Goal: Task Accomplishment & Management: Manage account settings

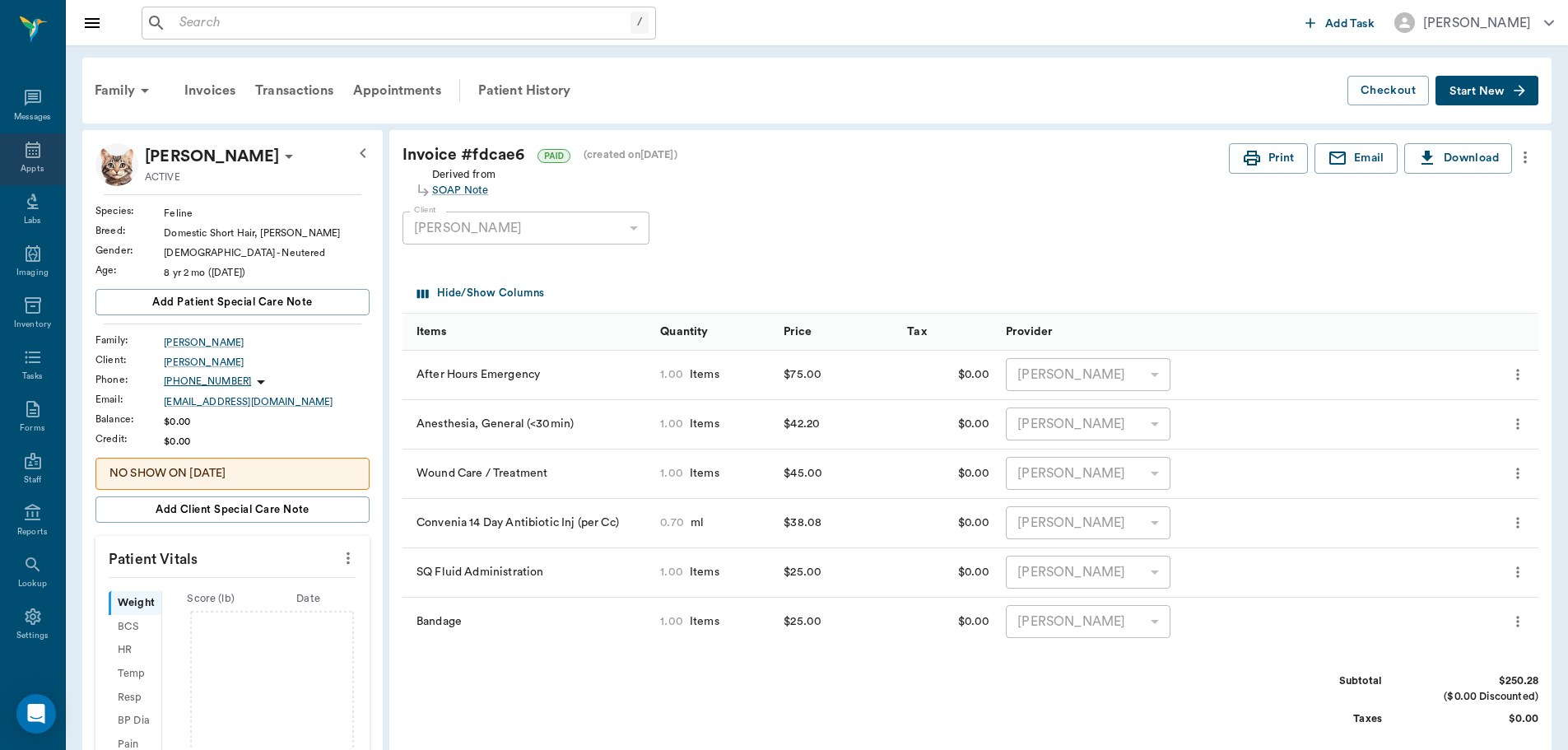
click at [27, 157] on icon at bounding box center [33, 149] width 15 height 16
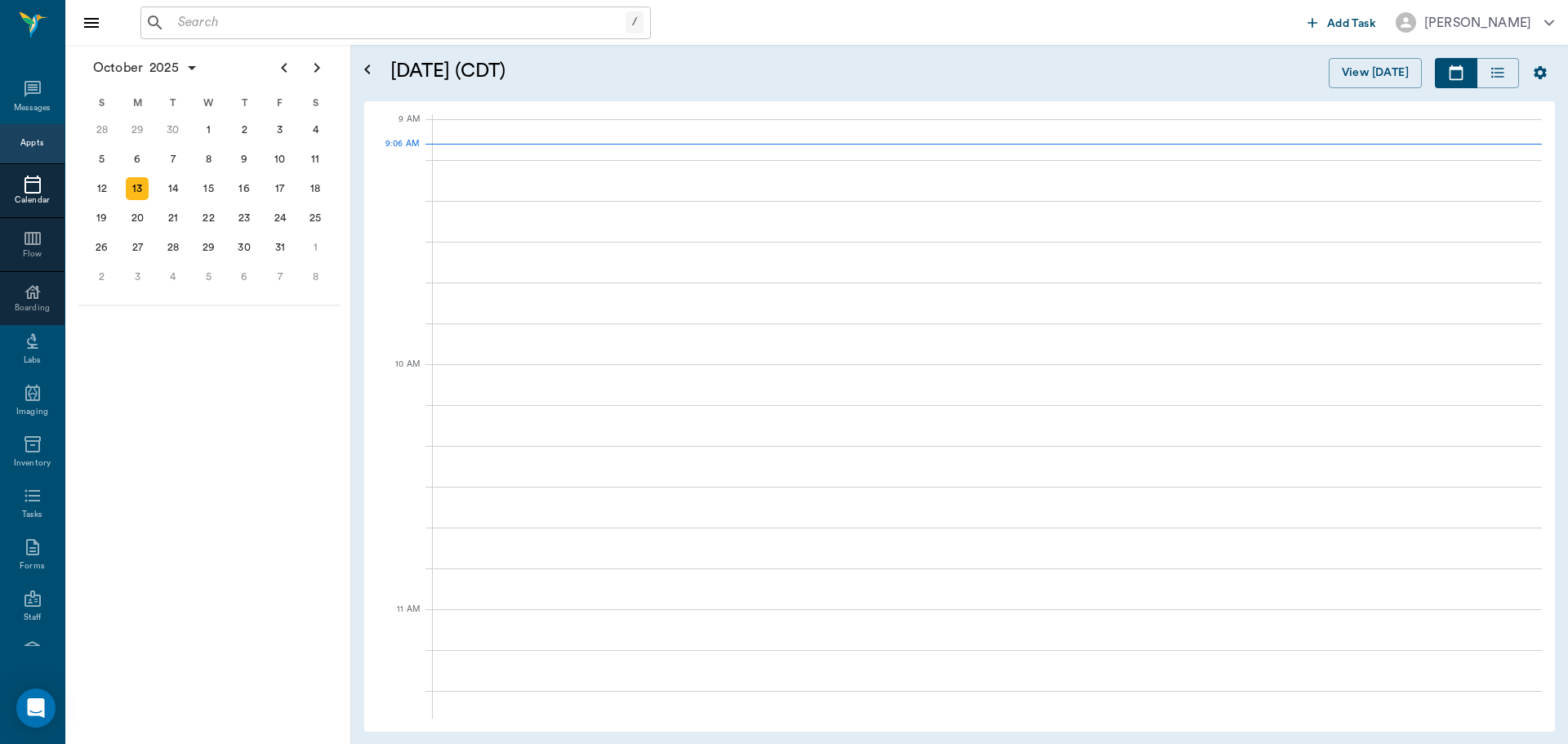
scroll to position [245, 0]
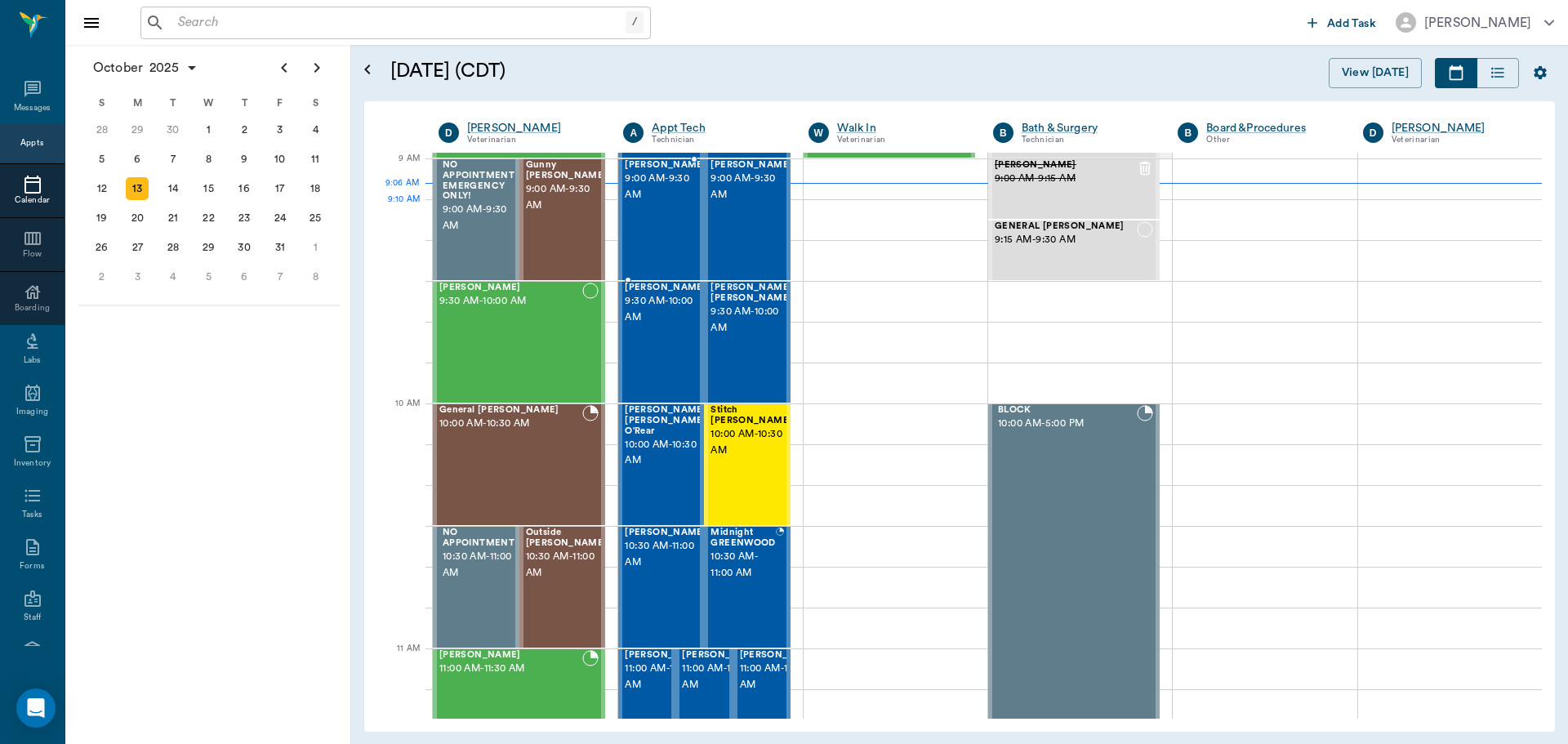
click at [669, 204] on span "9:00 AM - 9:30 AM" at bounding box center [665, 187] width 82 height 32
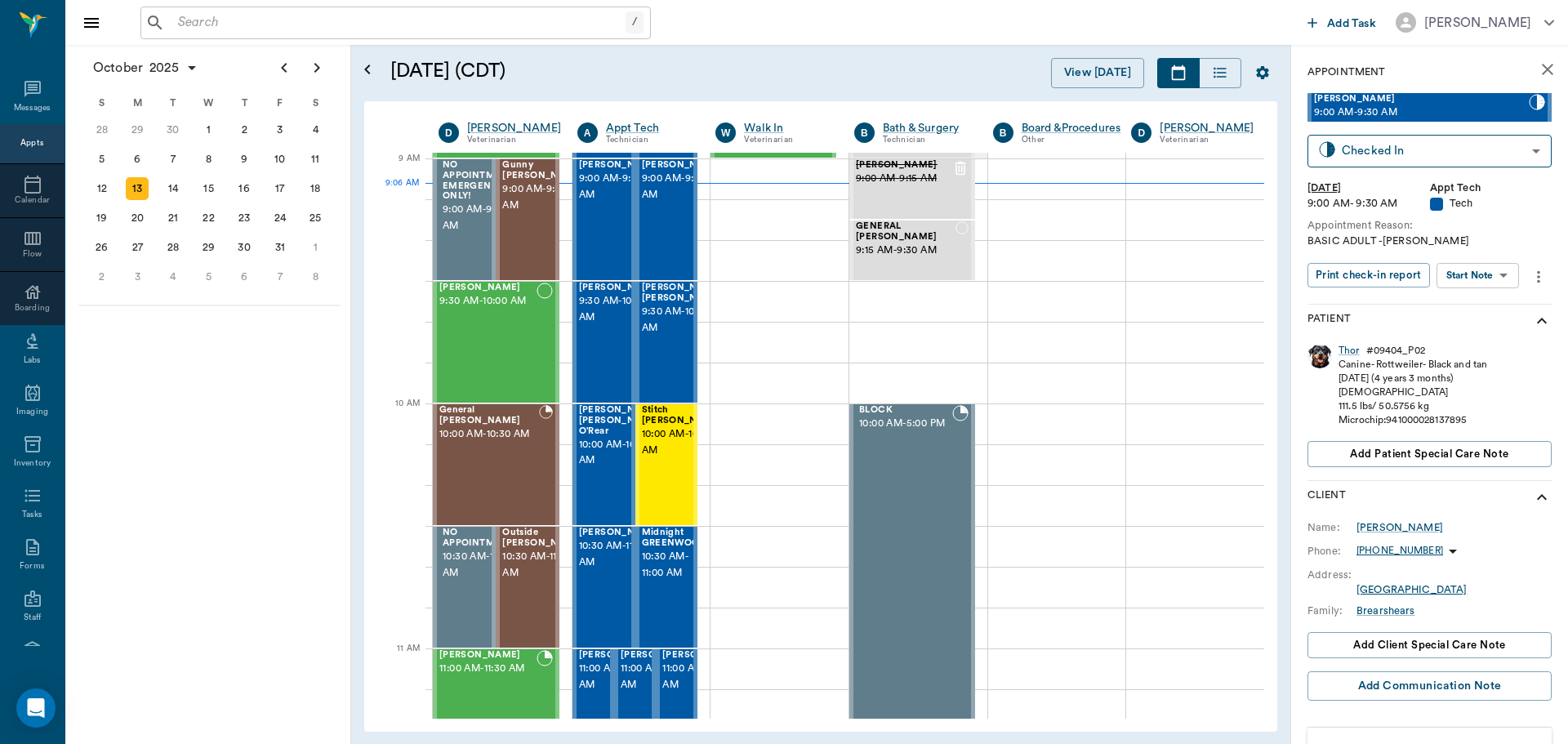
click at [1499, 281] on body "/ ​ Add Task [PERSON_NAME] Nectar Messages Appts Calendar Flow Boarding Labs Im…" at bounding box center [784, 372] width 1568 height 744
click at [1493, 310] on li "Start SOAP" at bounding box center [1479, 308] width 114 height 27
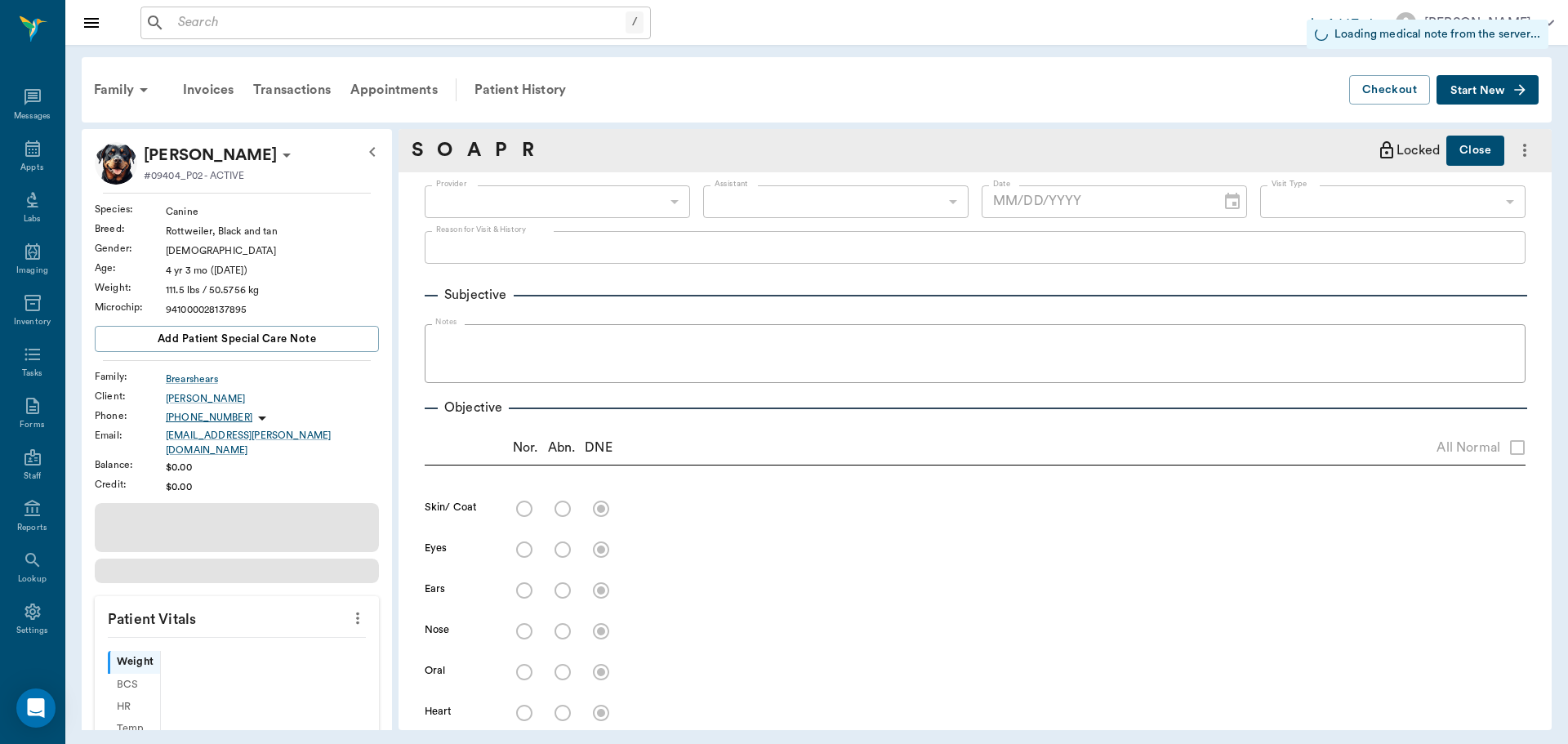
type input "63ec2f075fda476ae8351a4c"
type input "65d2be4f46e3a538d89b8c1a"
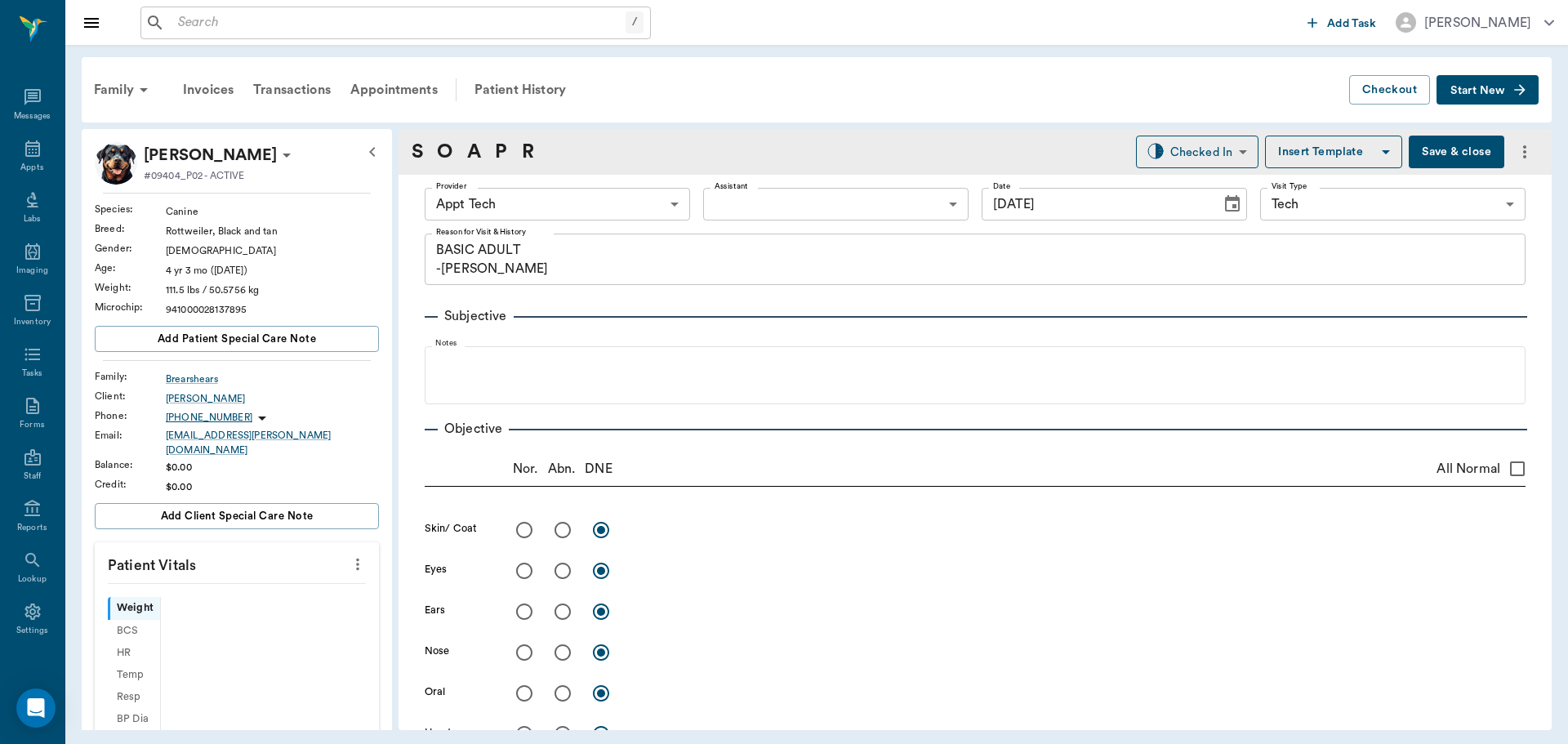
type input "[DATE]"
type textarea "BASIC ADULT -[PERSON_NAME]"
click at [602, 197] on body "/ ​ Add Task [PERSON_NAME] Nectar Messages Appts Labs Imaging Inventory Tasks F…" at bounding box center [784, 372] width 1568 height 744
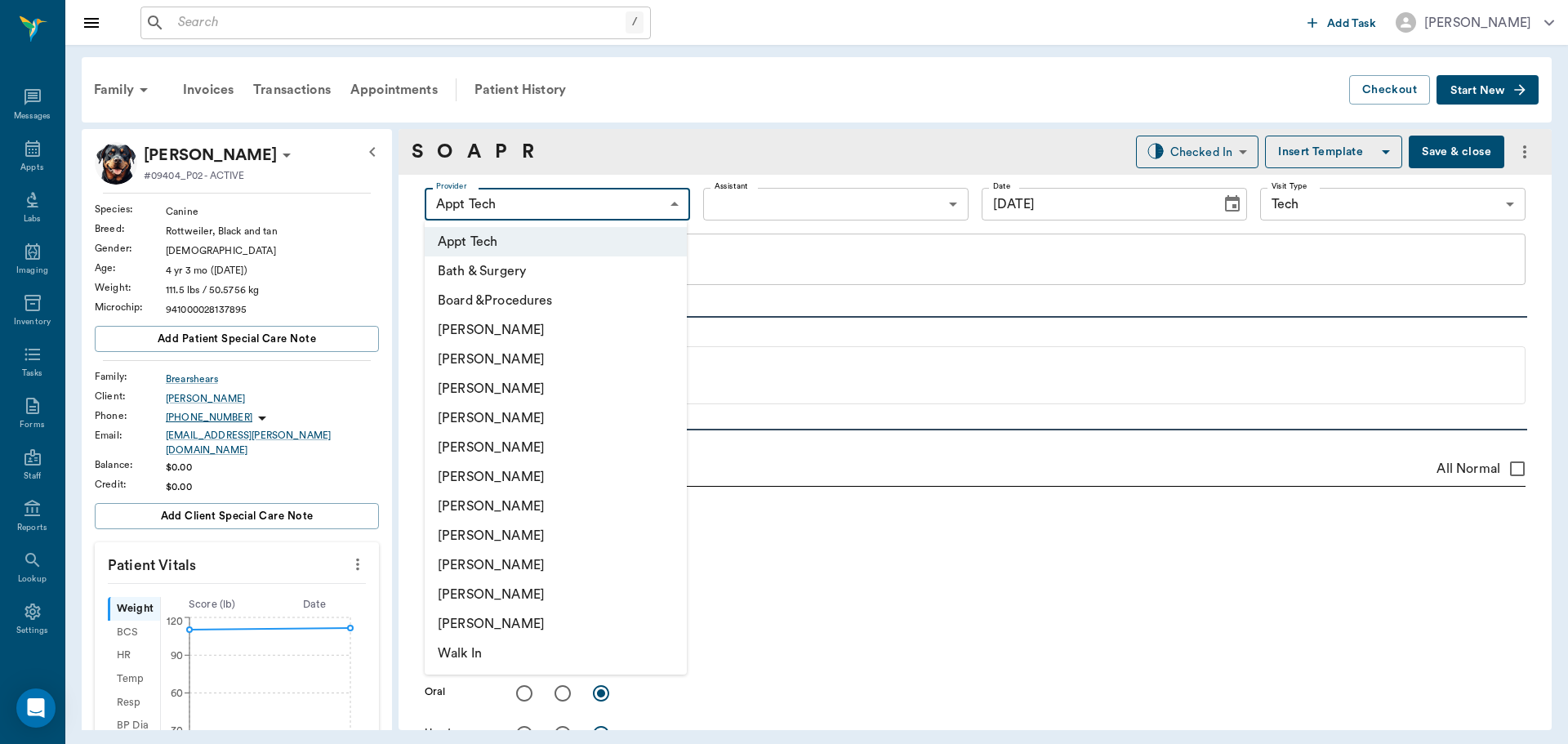
click at [553, 383] on li "[PERSON_NAME]" at bounding box center [556, 389] width 263 height 29
type input "642ef10e332a41444de2bad1"
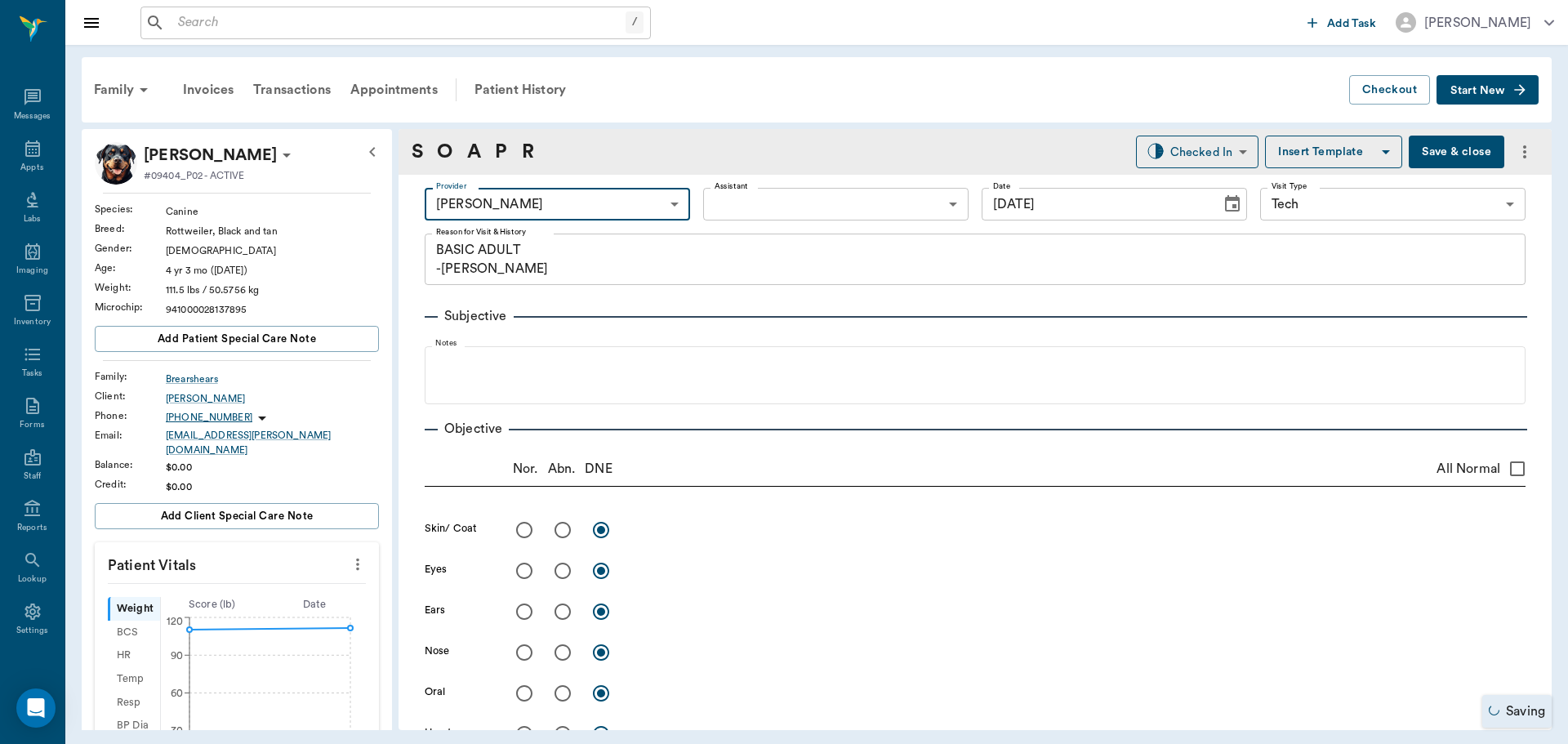
click at [356, 558] on icon "more" at bounding box center [357, 564] width 3 height 12
click at [304, 596] on li "Enter Vitals" at bounding box center [277, 583] width 163 height 30
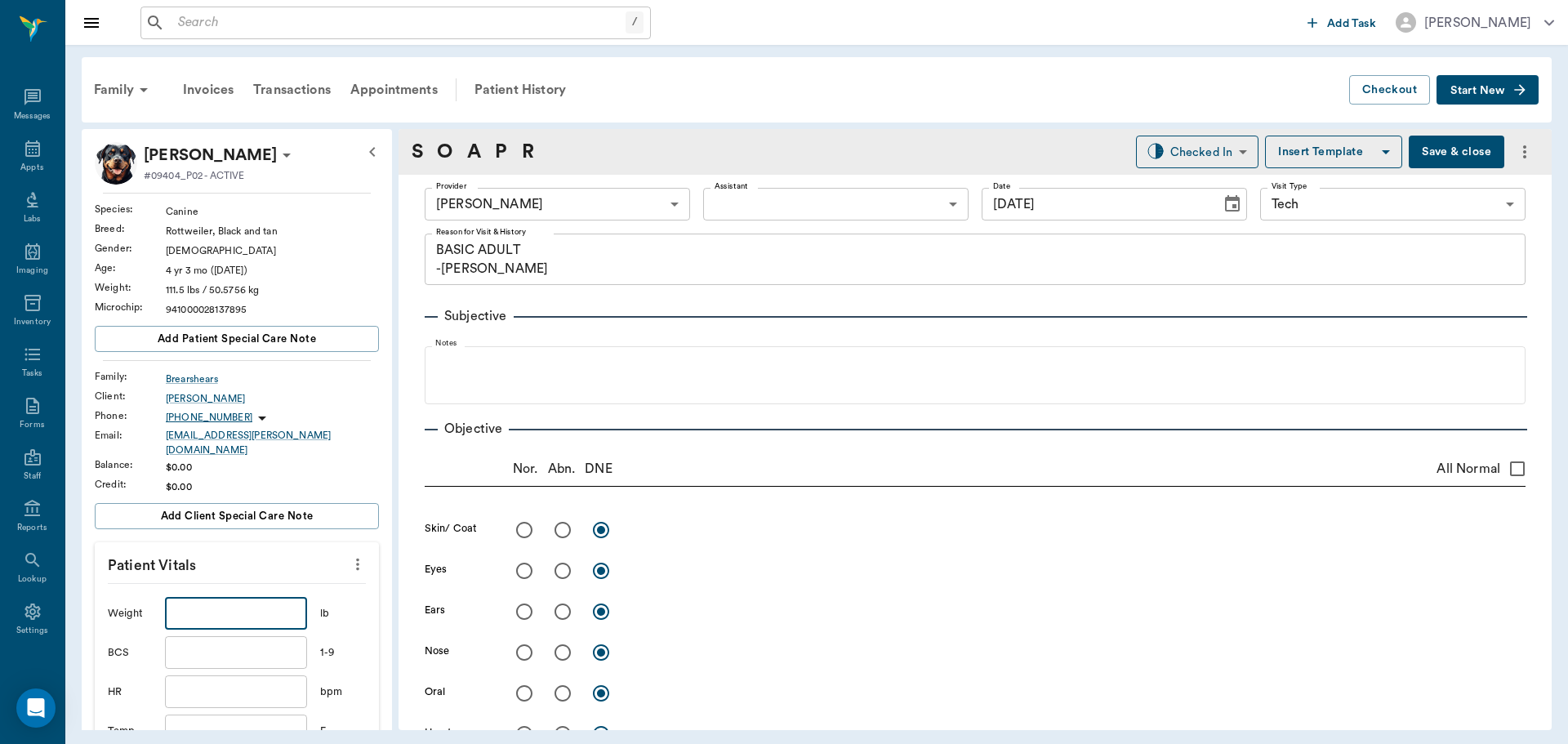
click at [286, 609] on input "text" at bounding box center [236, 613] width 142 height 32
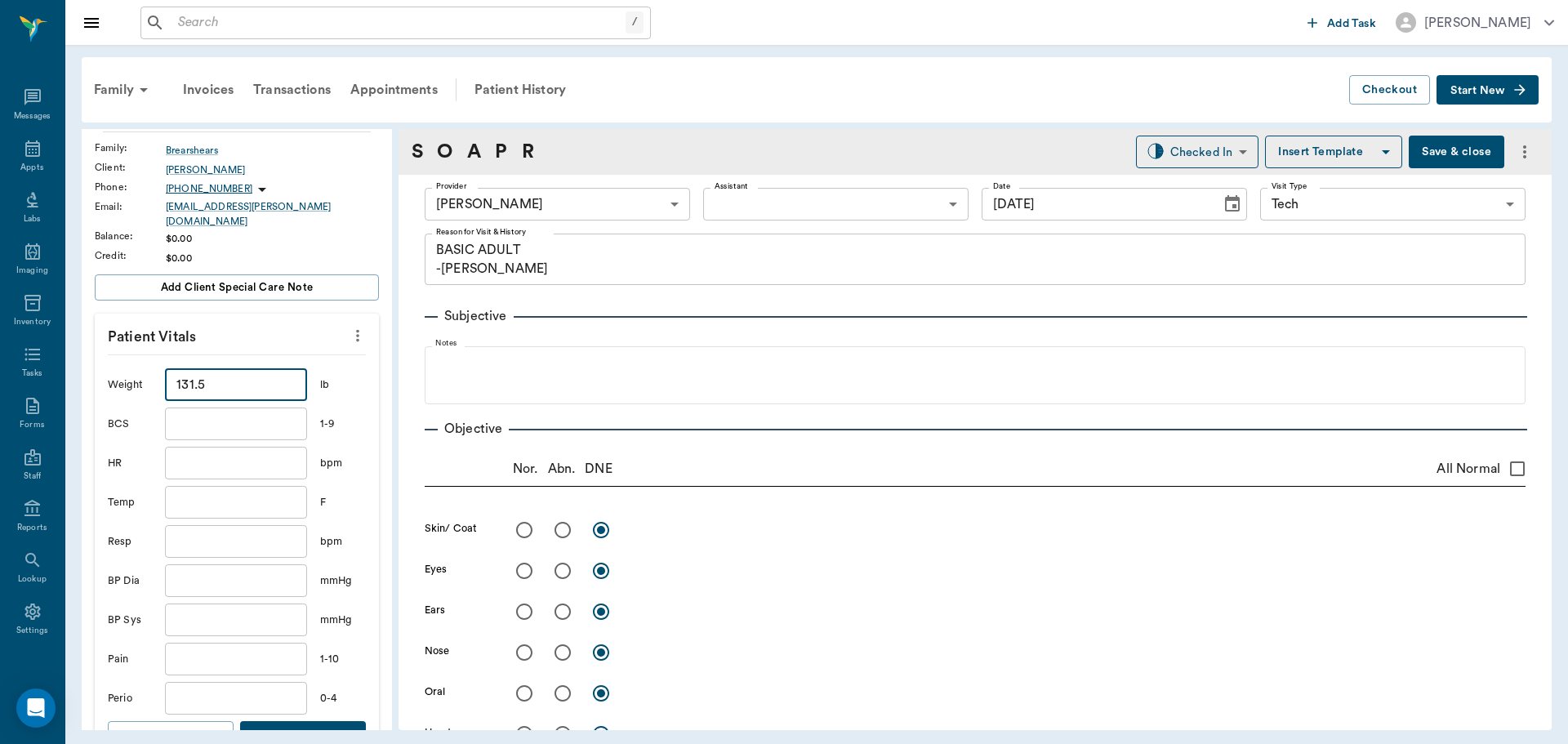
scroll to position [245, 0]
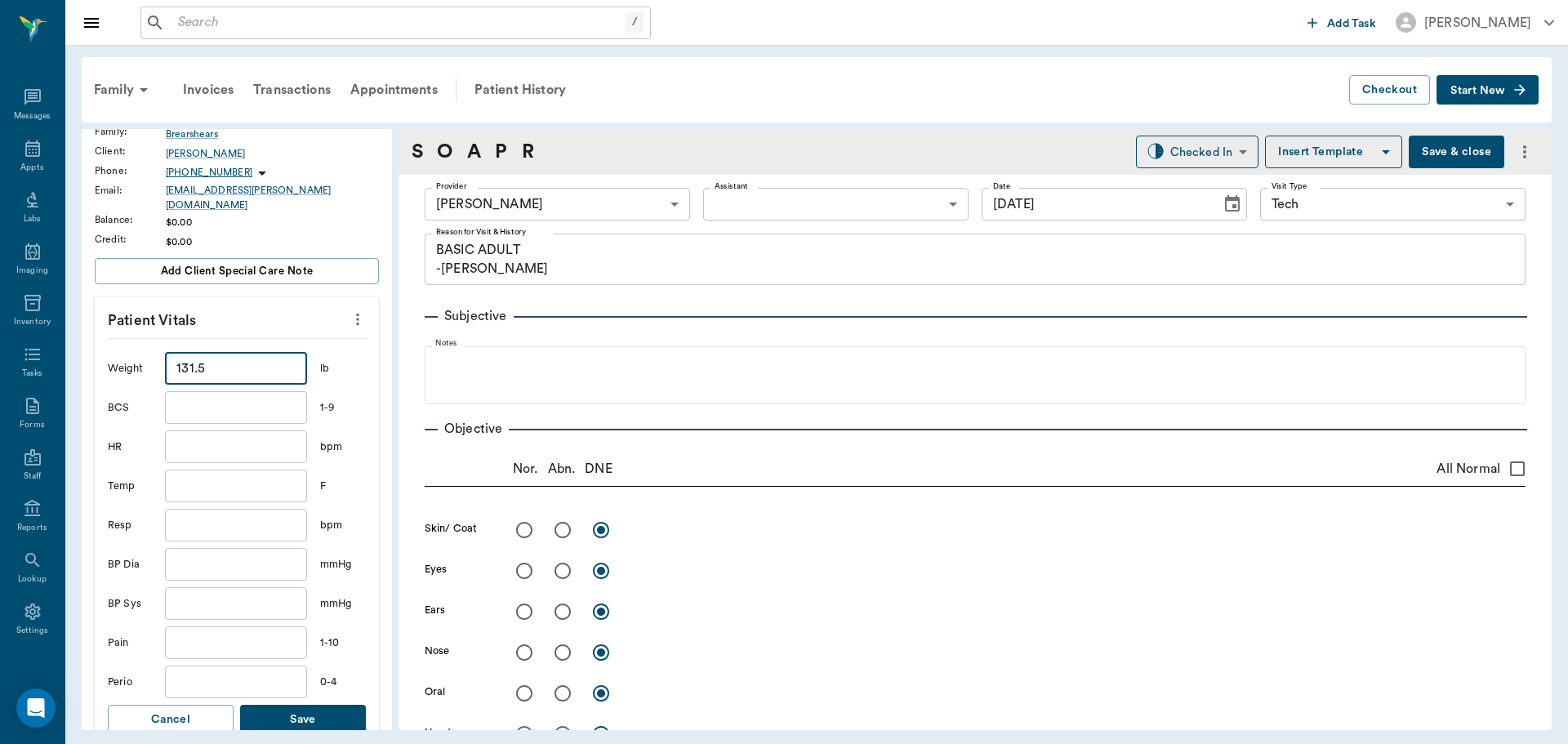
type input "131.5"
click at [311, 709] on button "Save" at bounding box center [302, 720] width 126 height 30
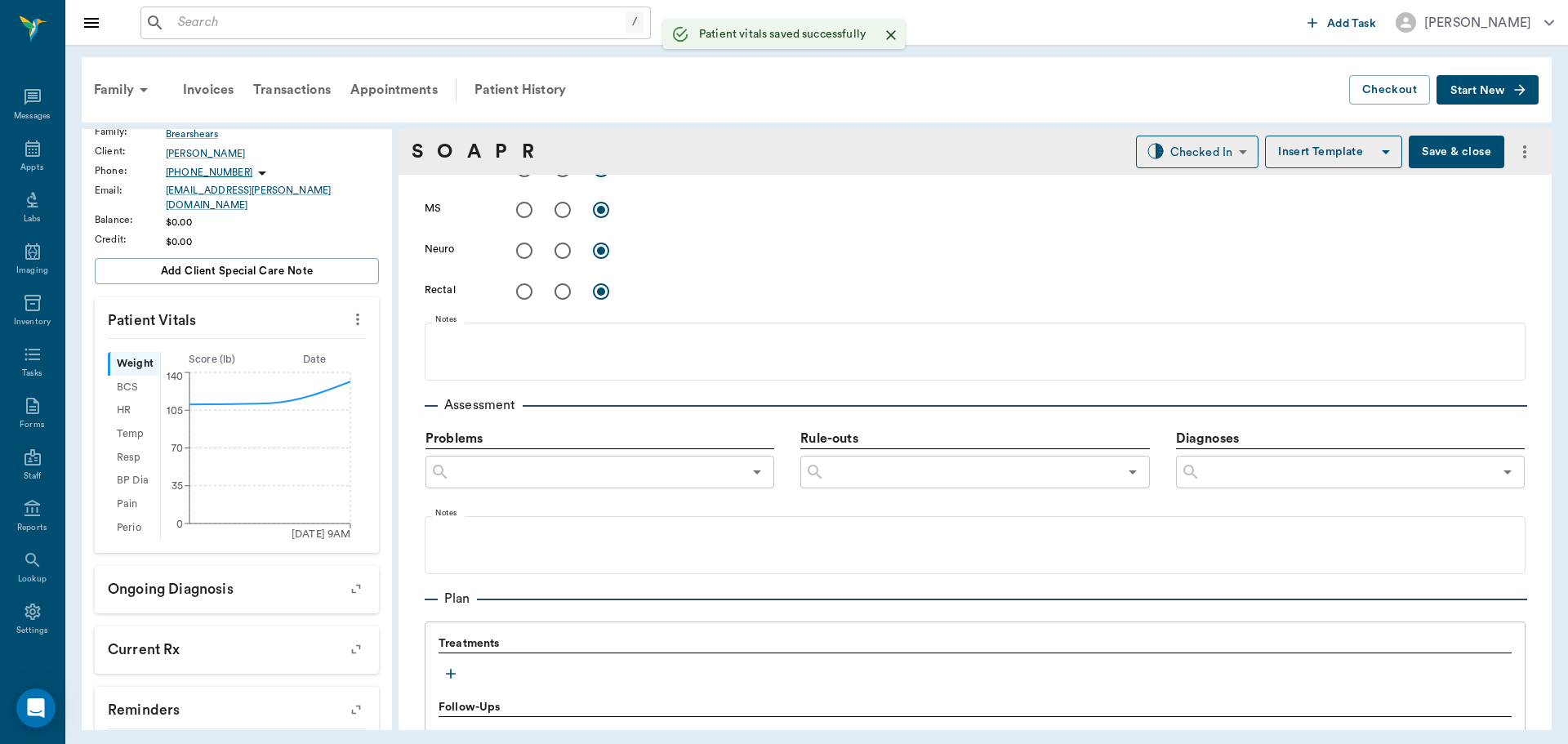
scroll to position [735, 0]
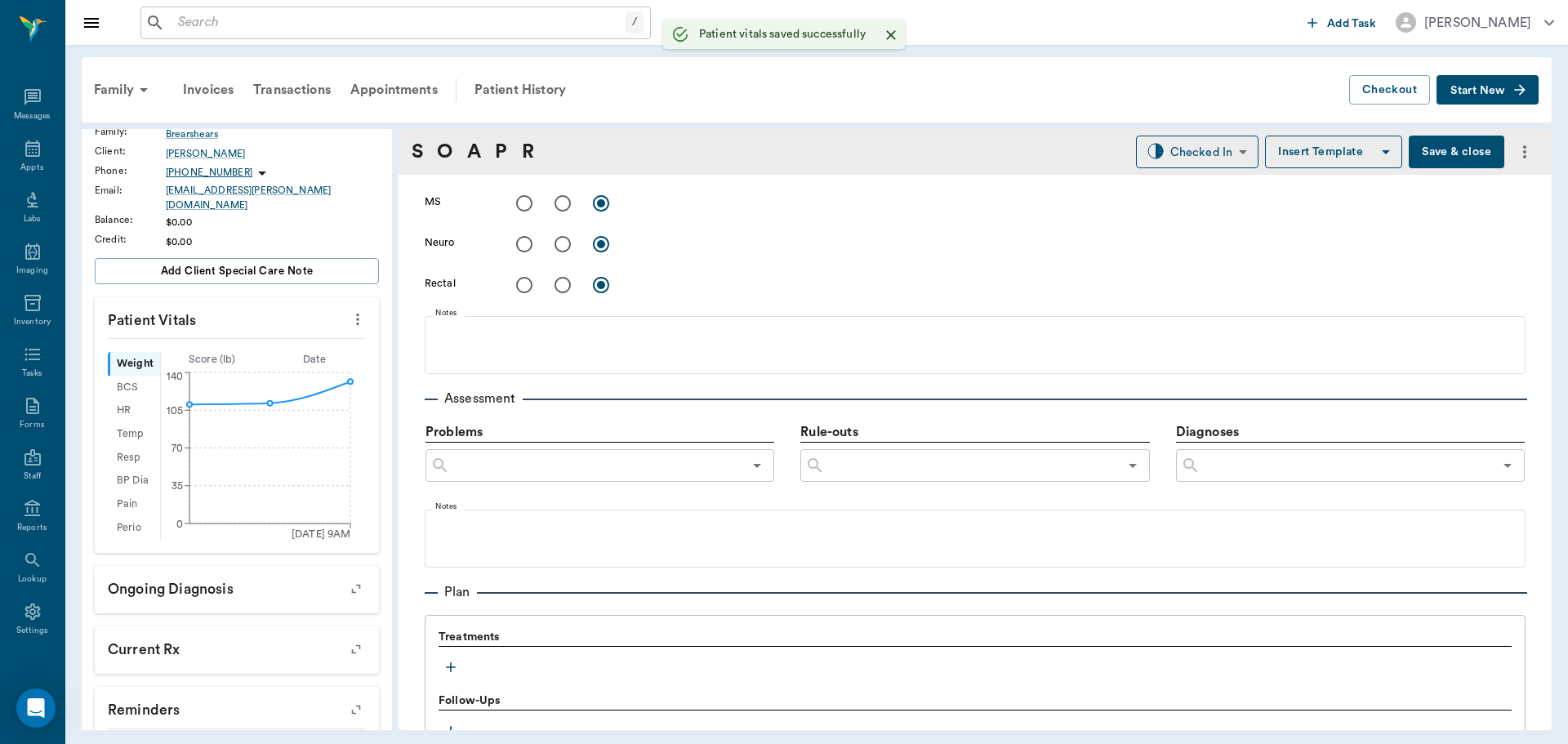
click at [446, 662] on icon "button" at bounding box center [450, 666] width 16 height 16
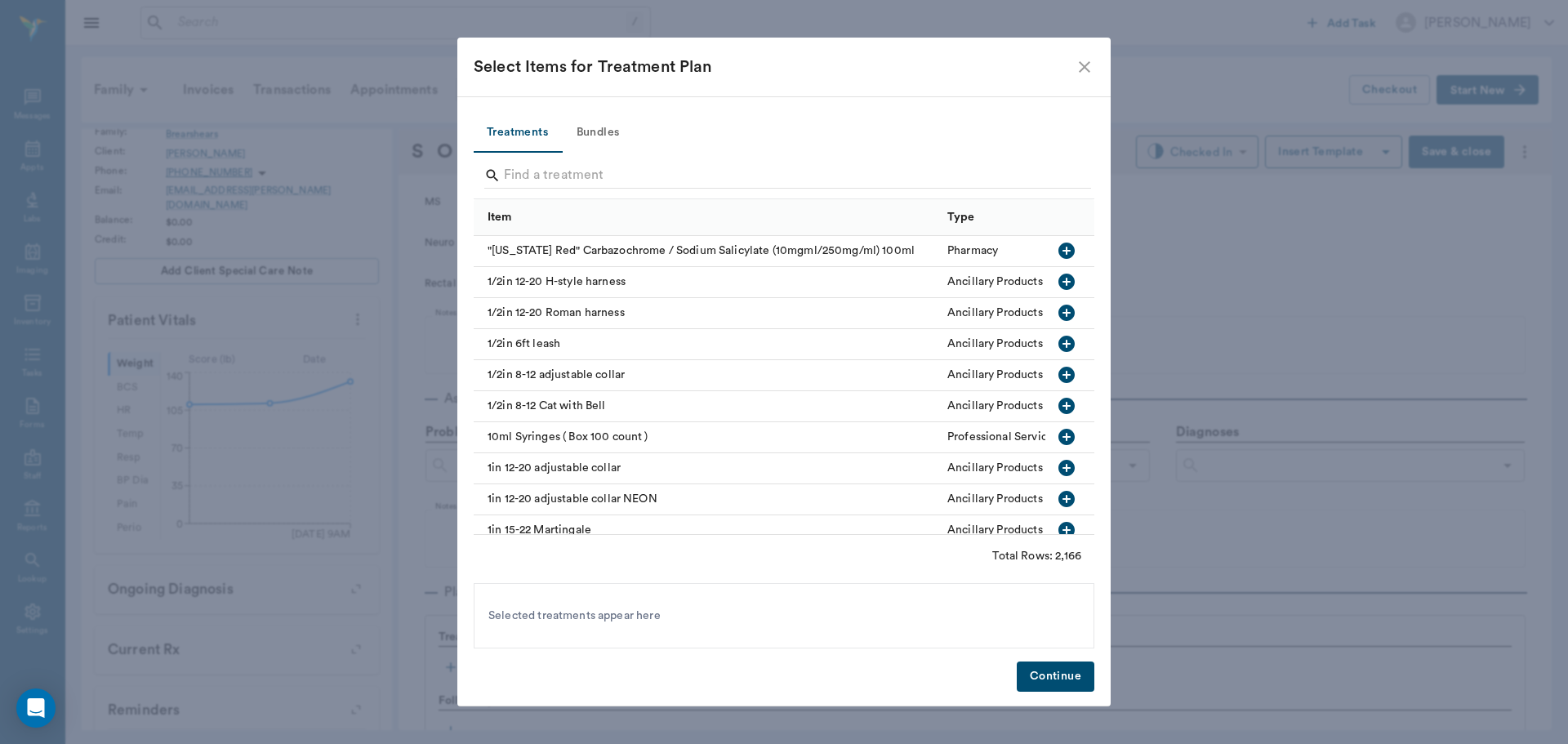
click at [617, 134] on button "Bundles" at bounding box center [598, 133] width 74 height 39
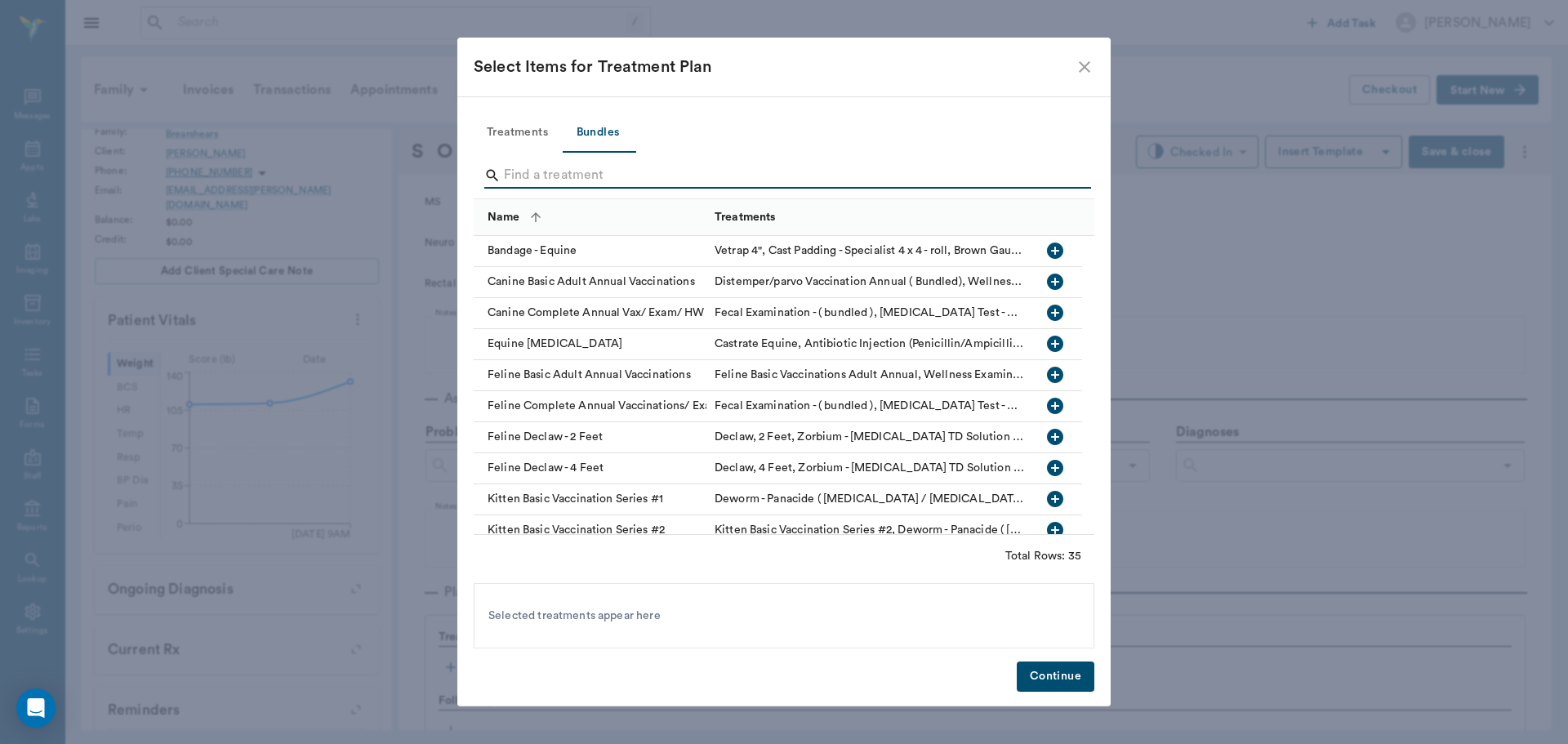
click at [626, 174] on input "Search" at bounding box center [786, 175] width 563 height 27
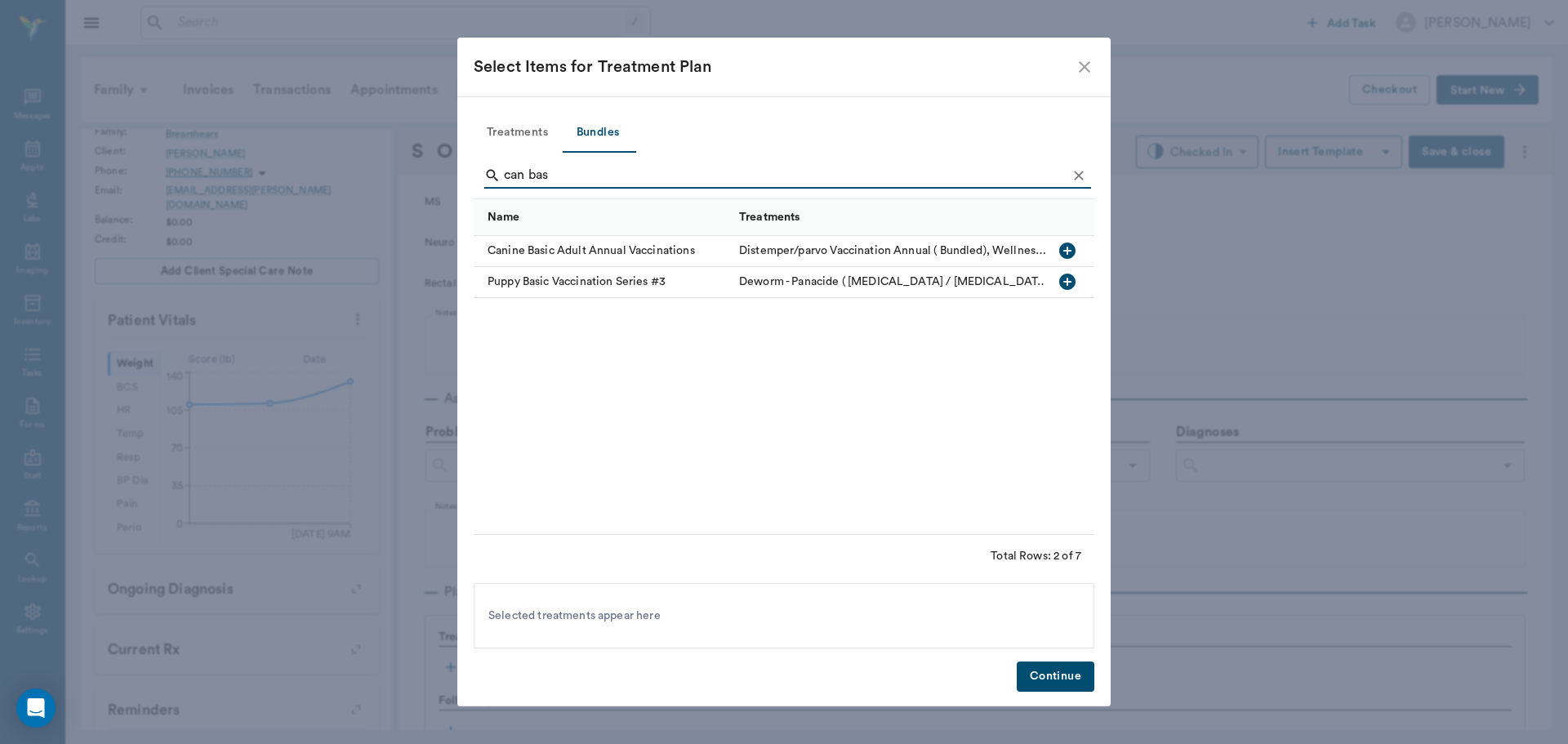
type input "can bas"
click at [1060, 251] on icon "button" at bounding box center [1067, 250] width 16 height 16
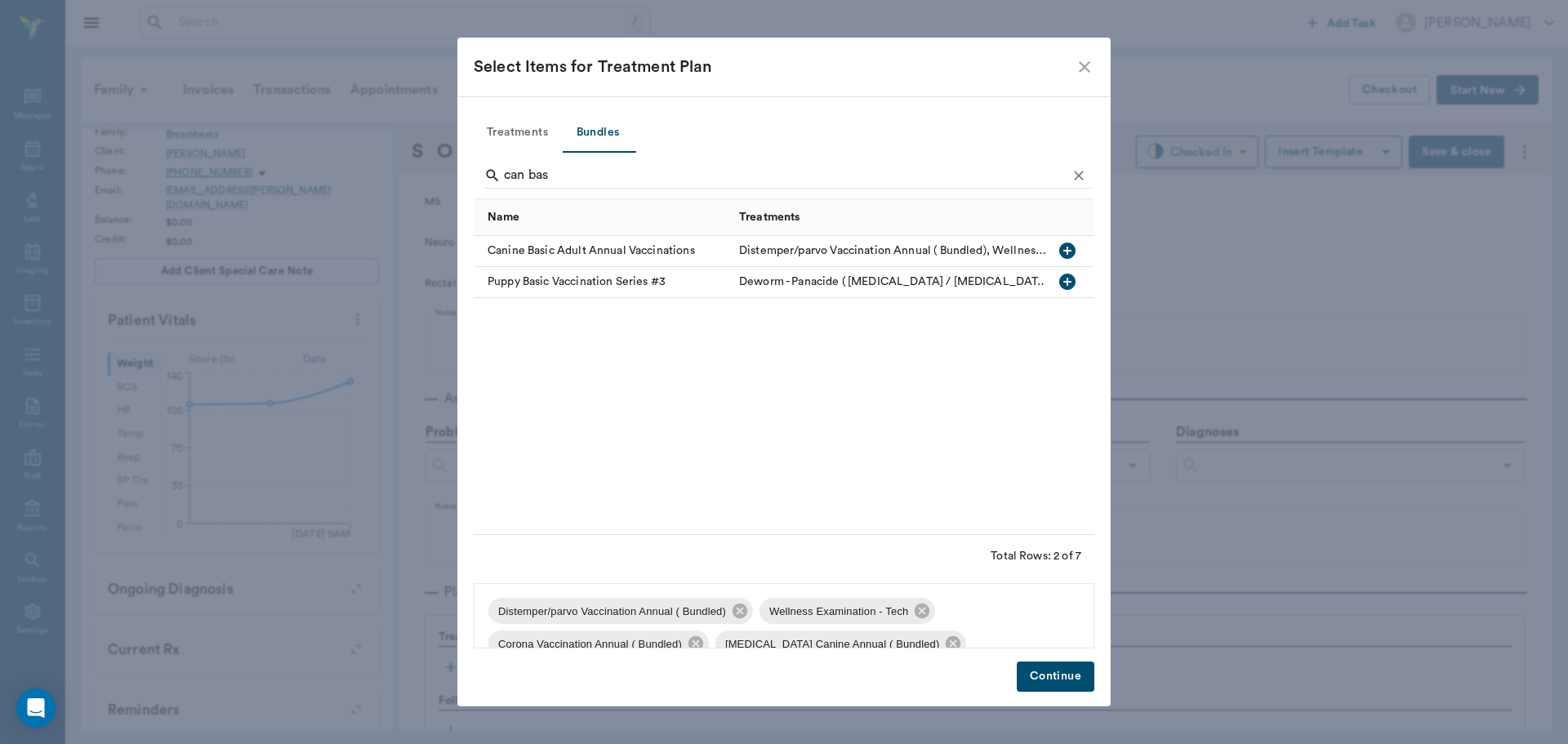
click at [1067, 677] on button "Continue" at bounding box center [1056, 677] width 78 height 30
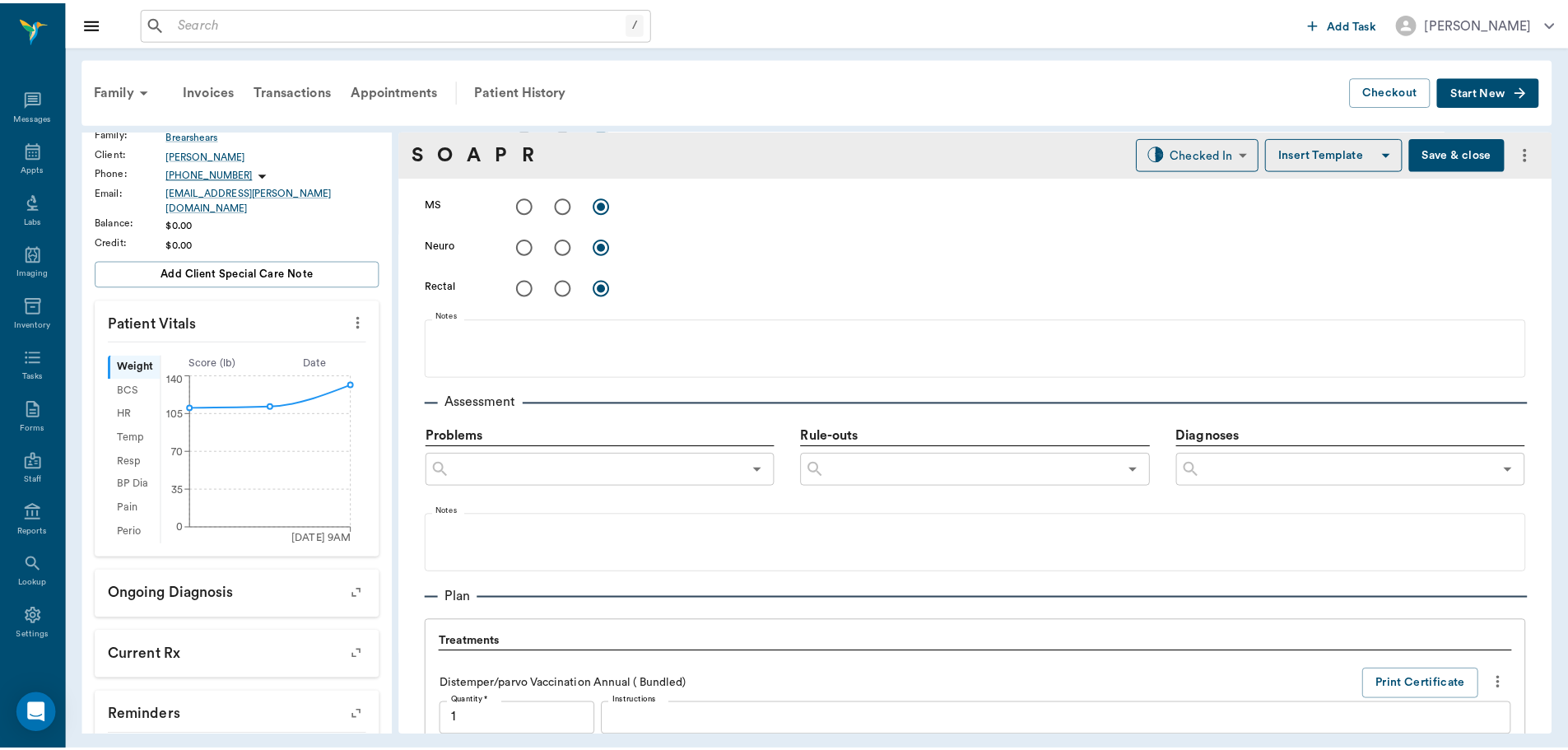
scroll to position [1765, 0]
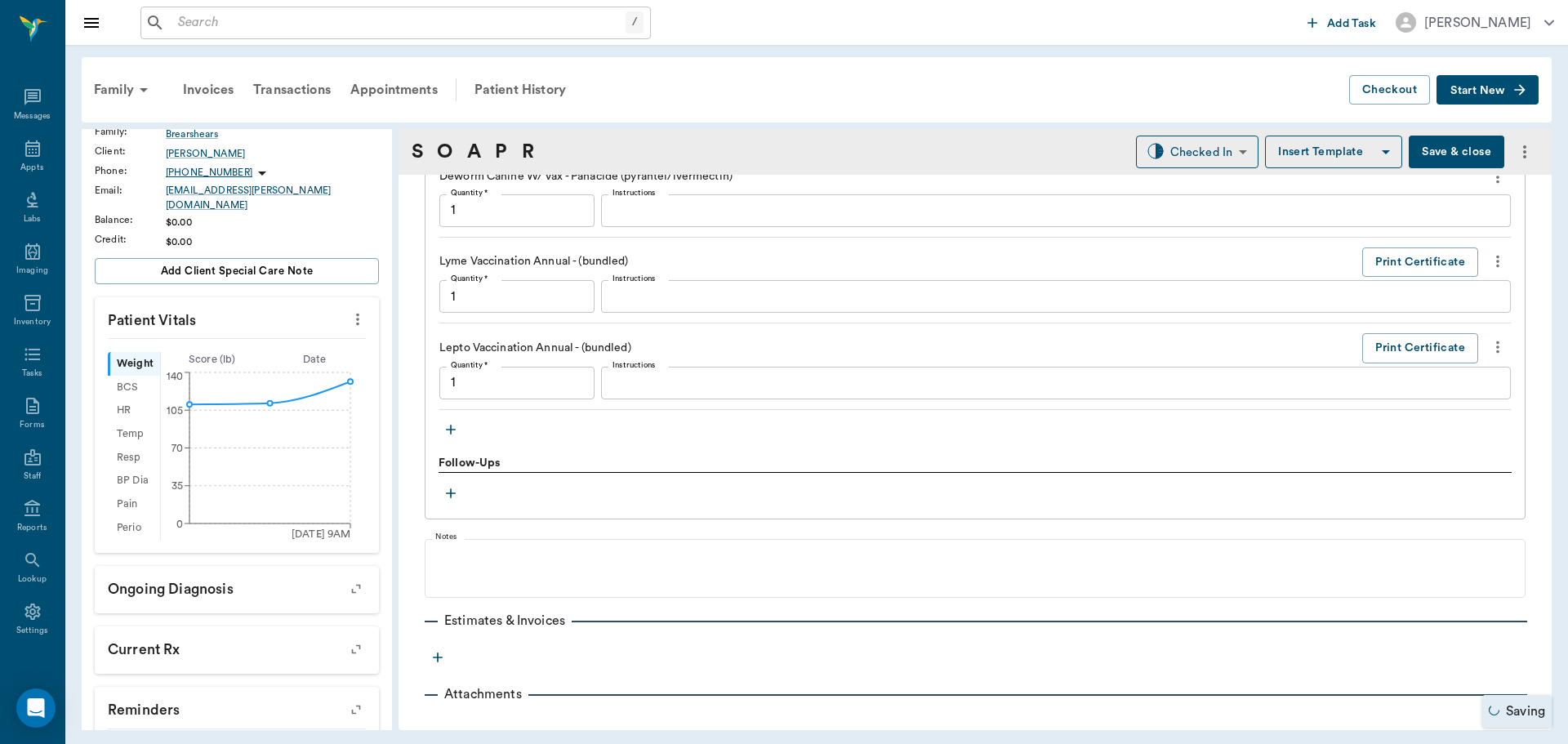
type input "1.00"
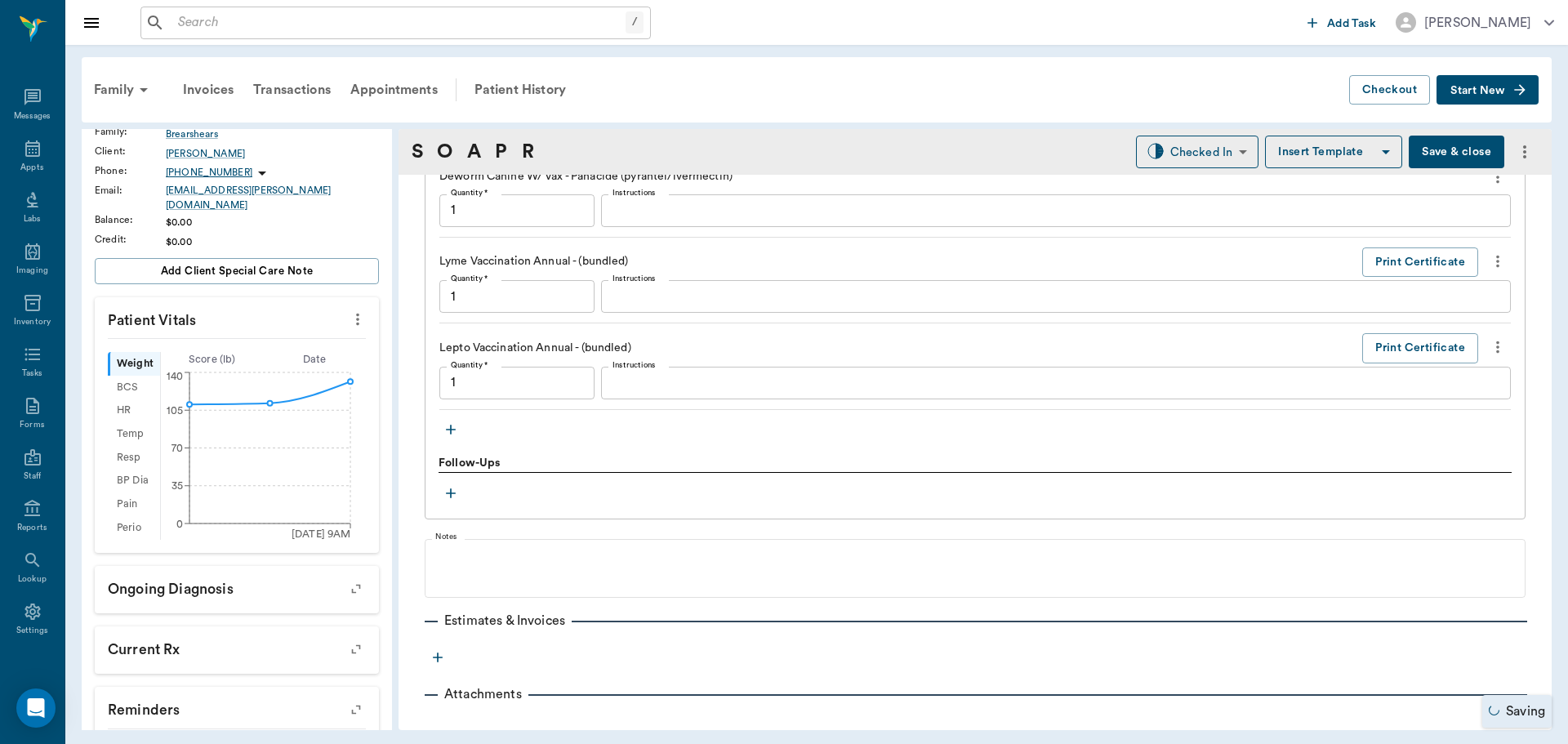
type input "1.00"
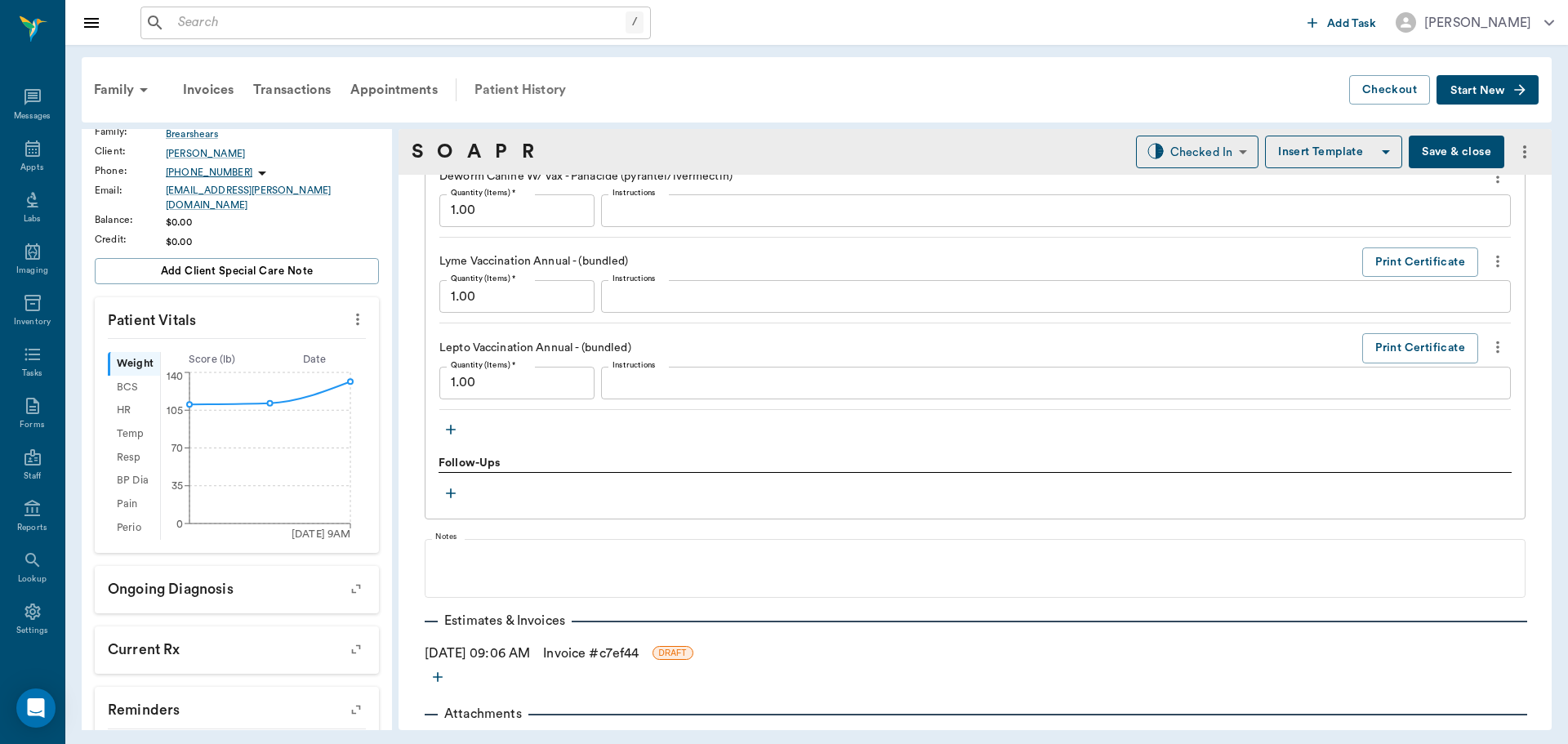
click at [526, 92] on div "Patient History" at bounding box center [520, 89] width 111 height 39
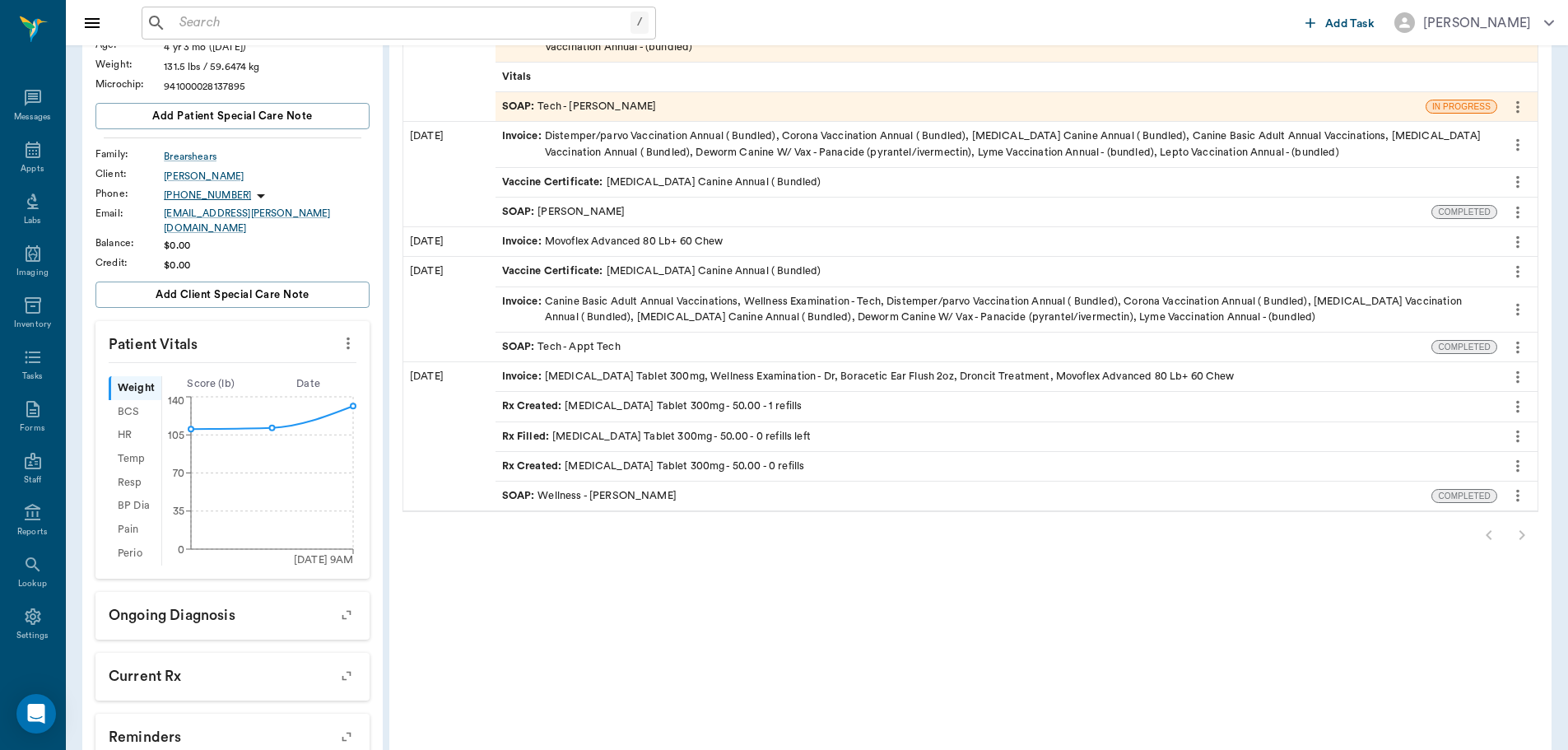
scroll to position [412, 0]
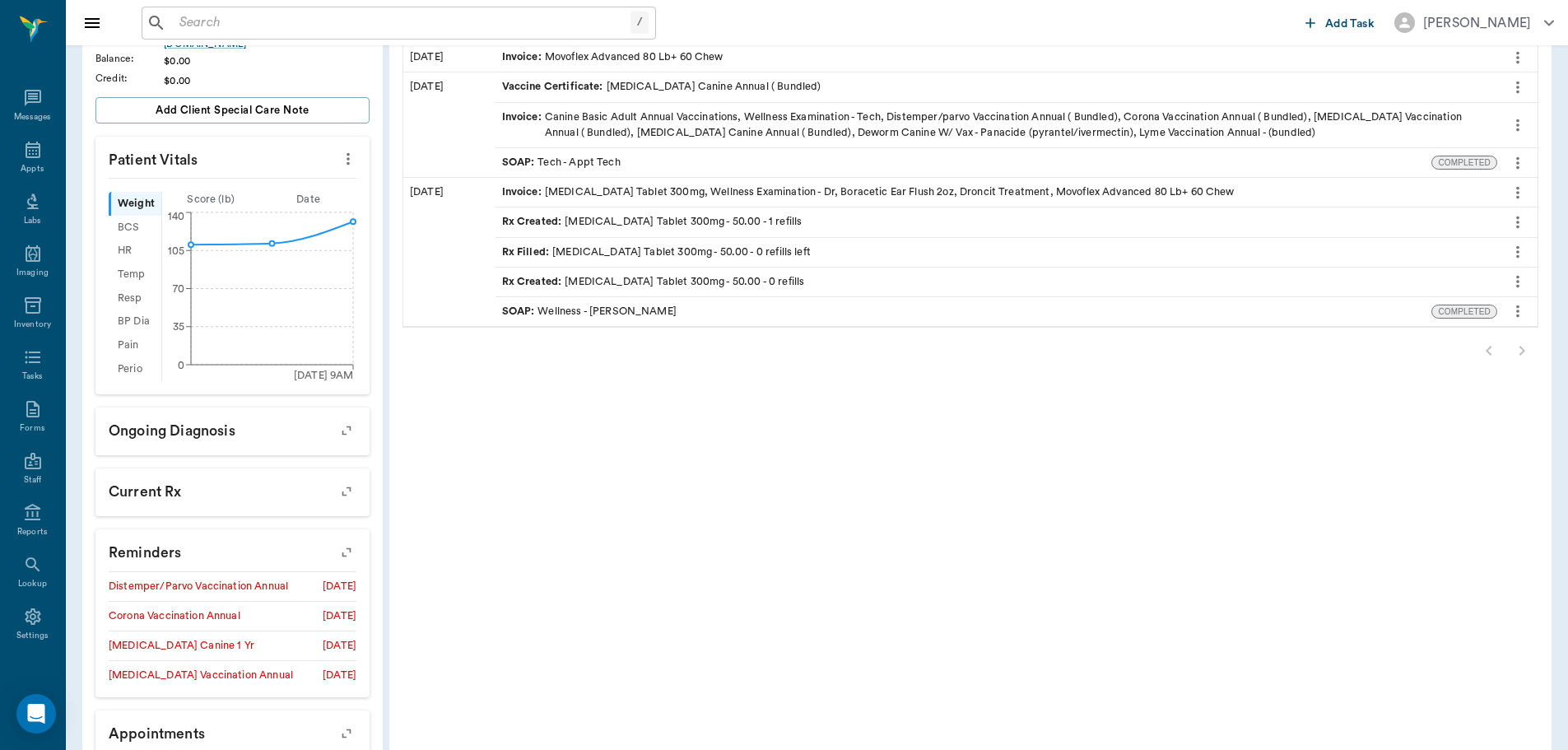
click at [1528, 351] on div at bounding box center [970, 351] width 1136 height 32
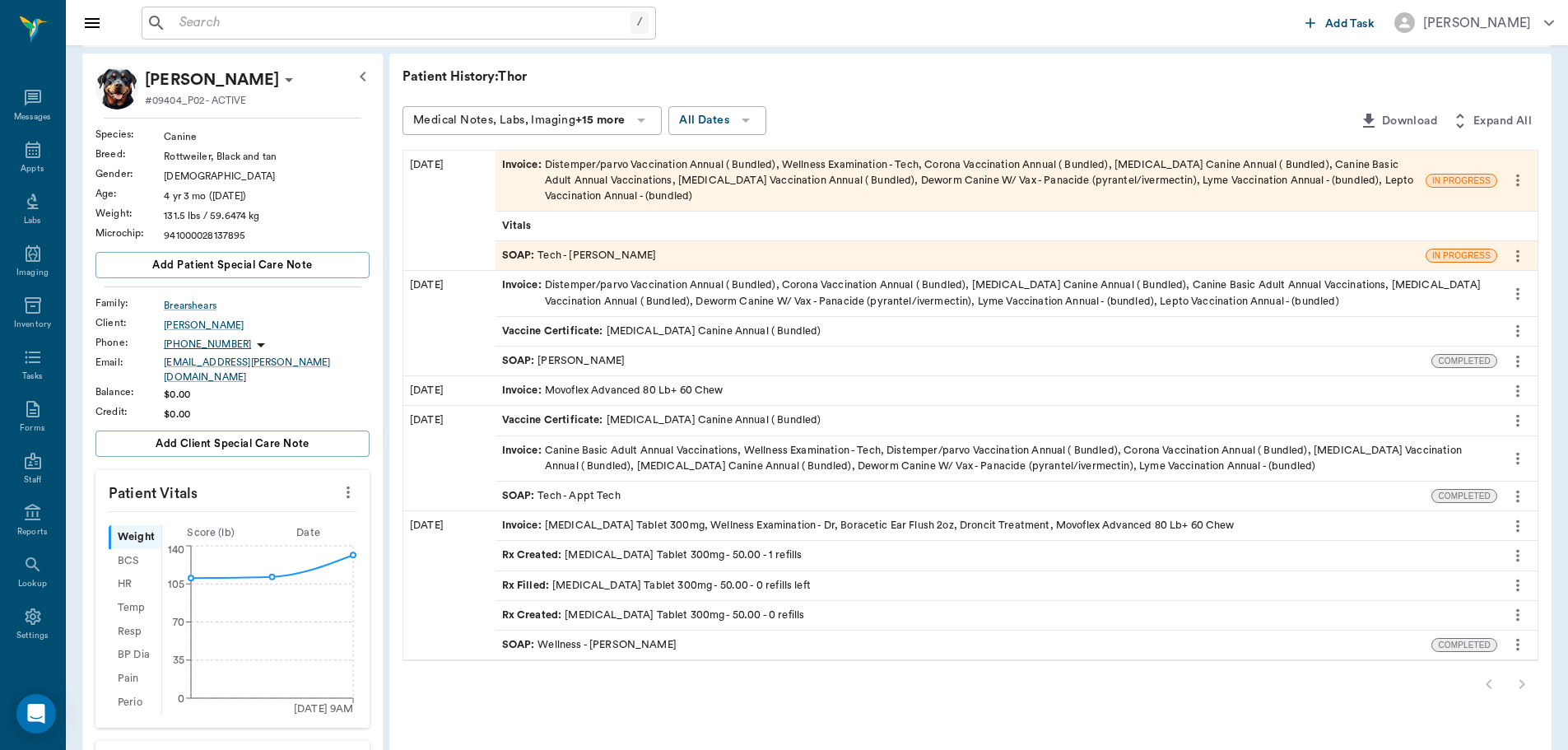
scroll to position [0, 0]
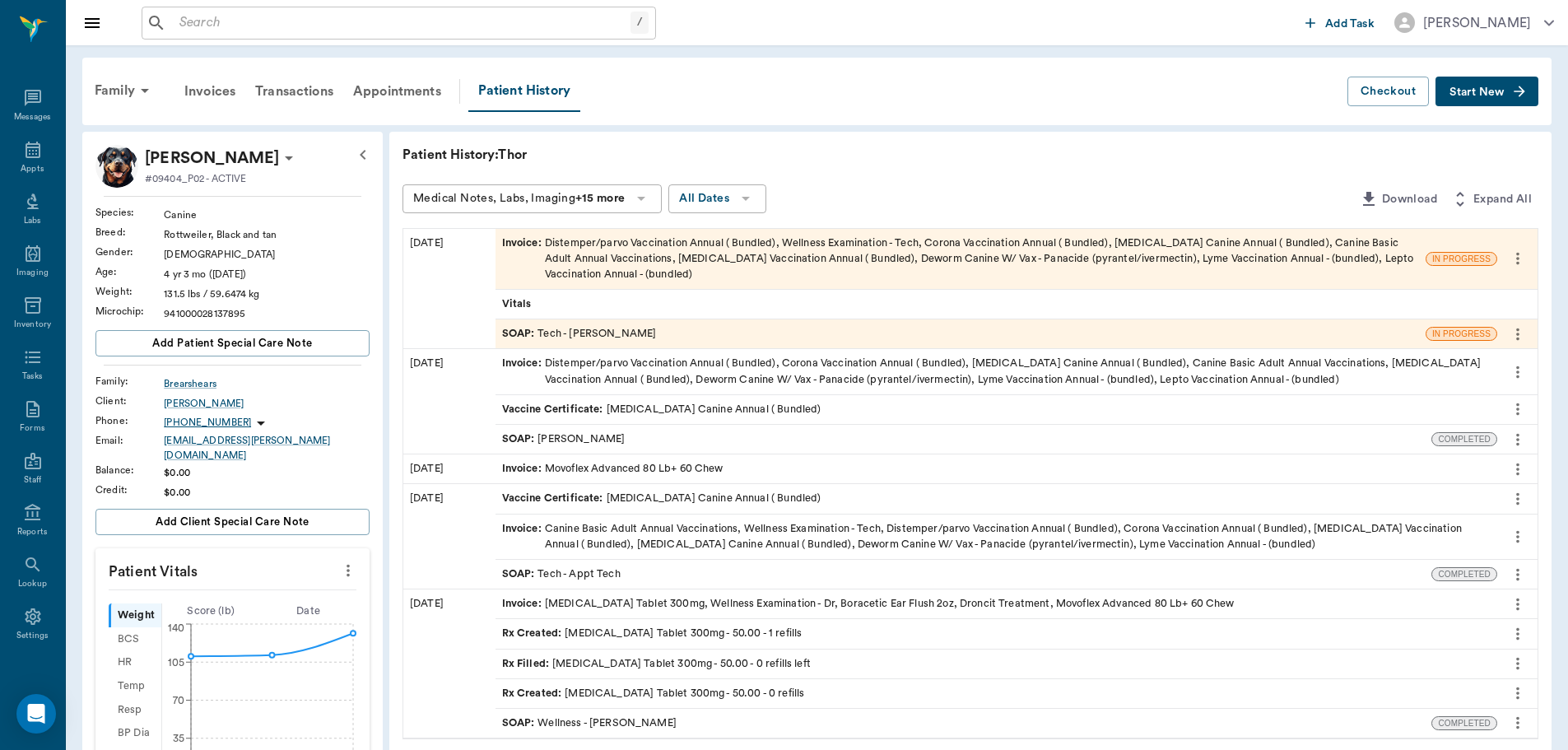
click at [657, 256] on div "Invoice : Distemper/parvo Vaccination Annual ( Bundled), Wellness Examination -…" at bounding box center [961, 259] width 917 height 48
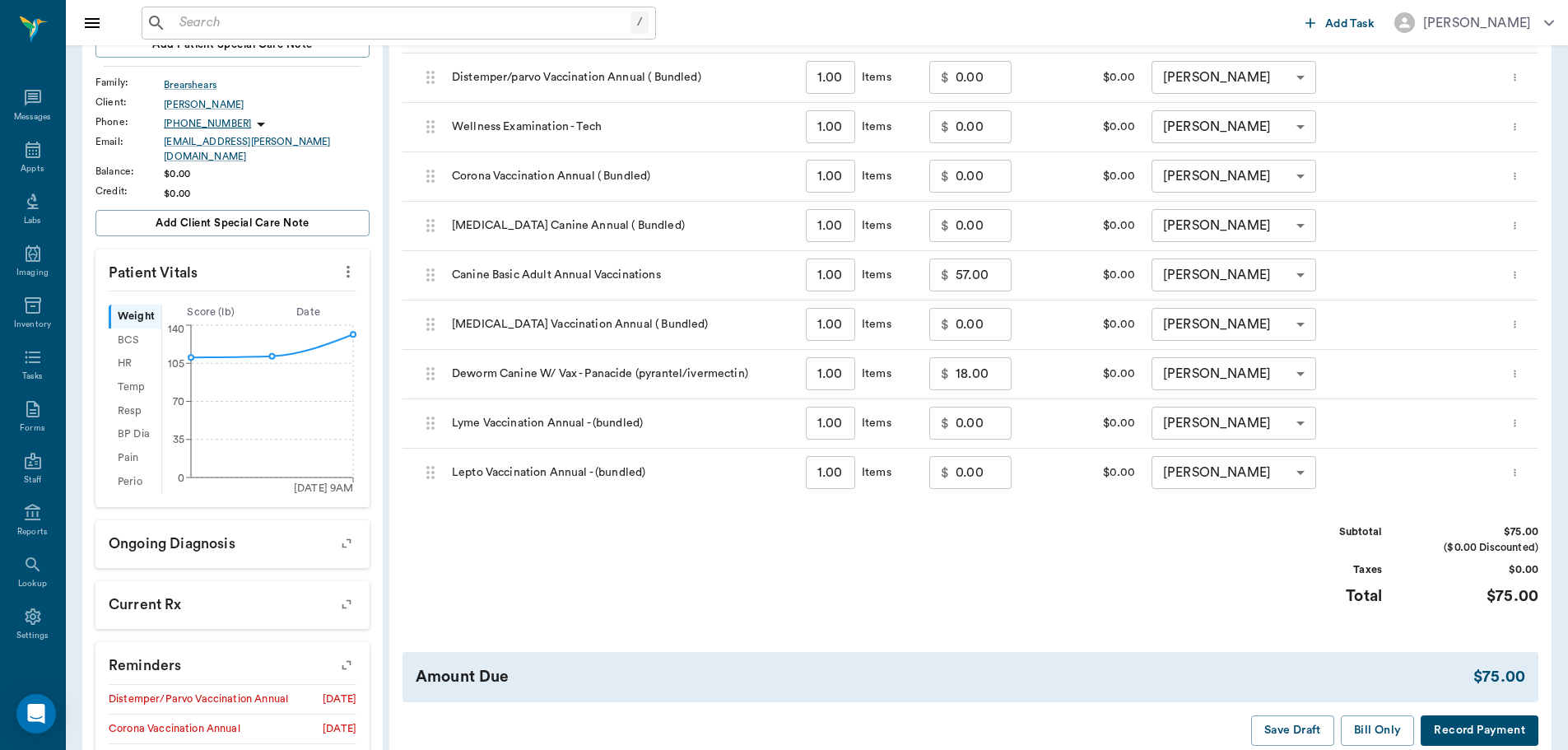
scroll to position [497, 0]
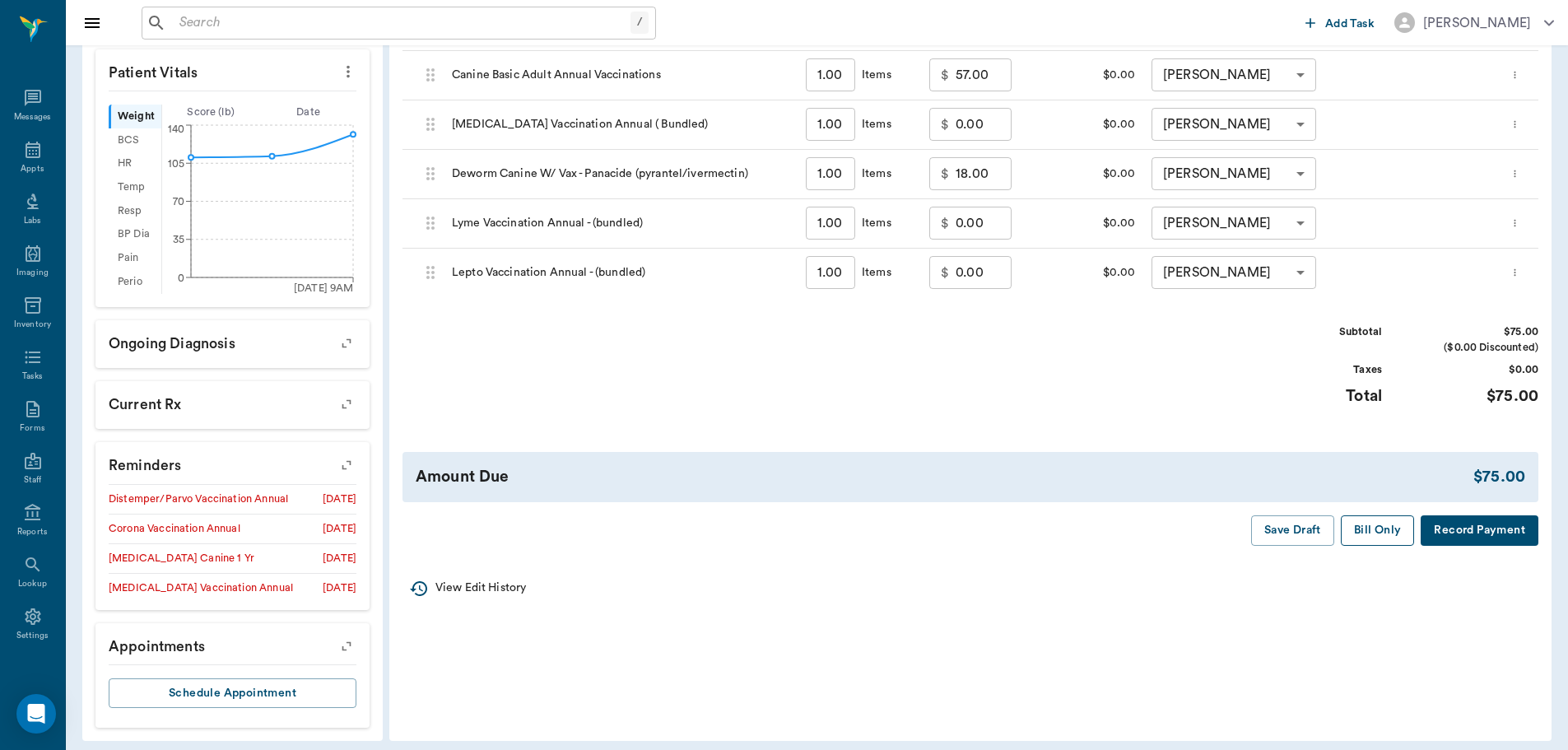
click at [1369, 535] on button "Bill Only" at bounding box center [1379, 530] width 75 height 31
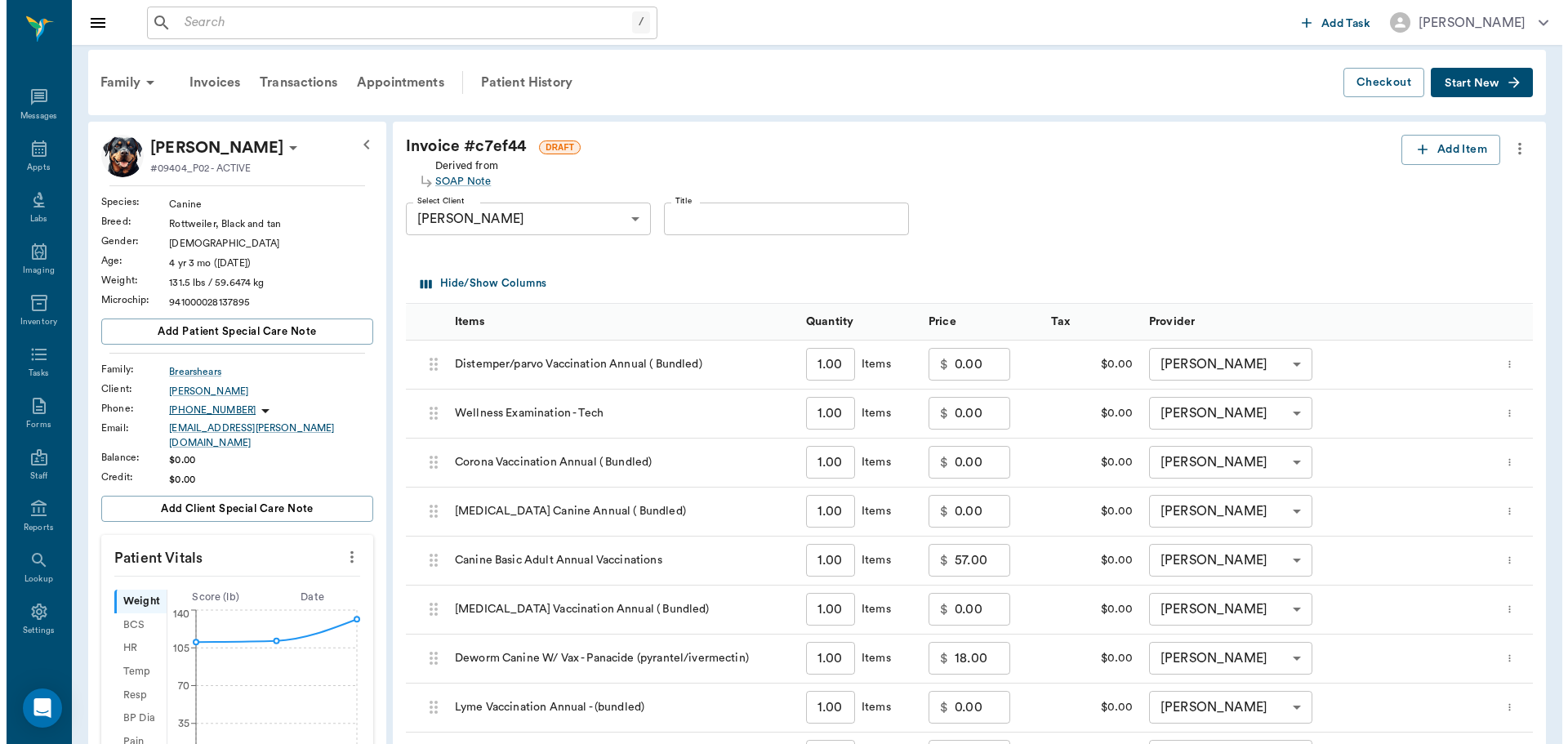
scroll to position [0, 0]
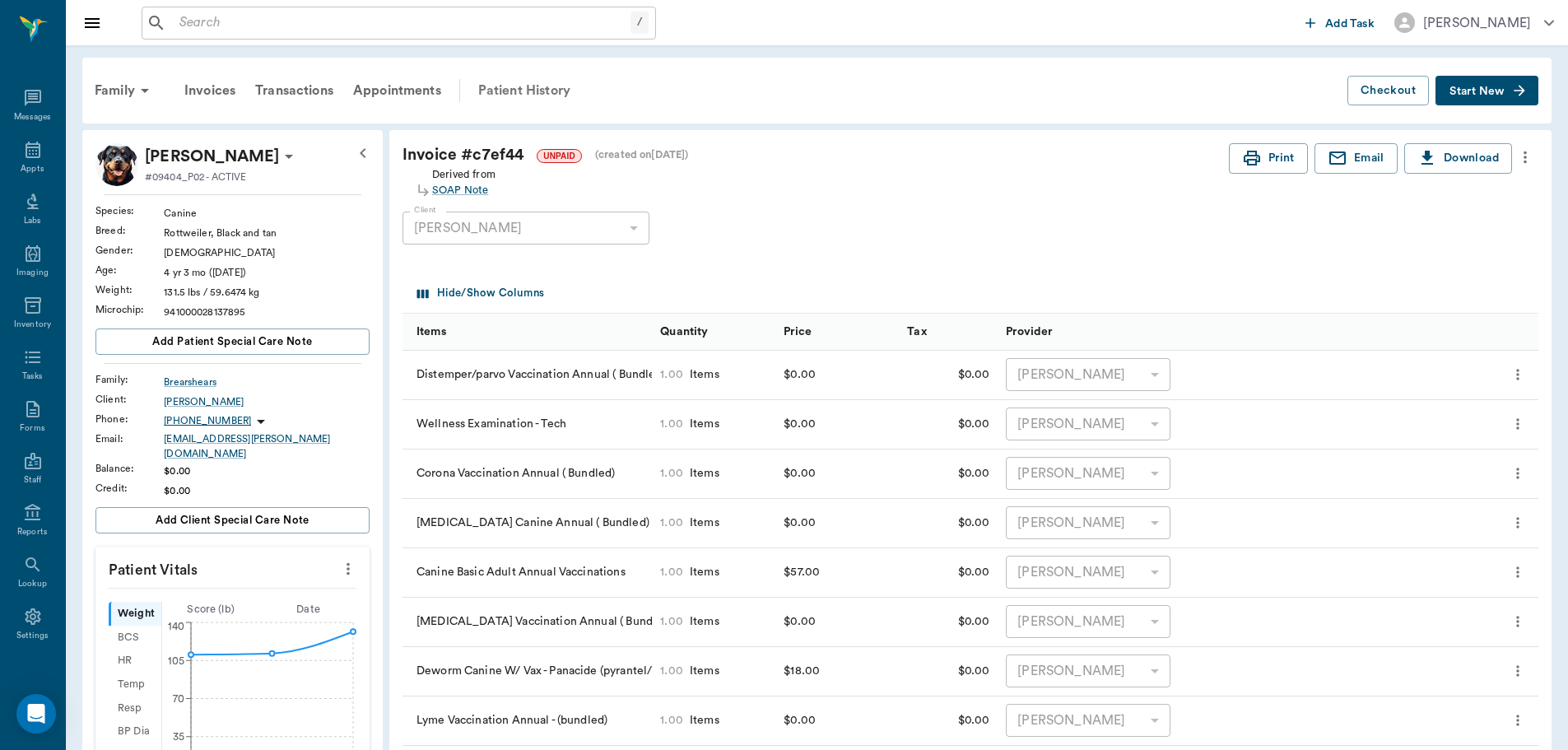
click at [529, 88] on div "Patient History" at bounding box center [524, 90] width 112 height 39
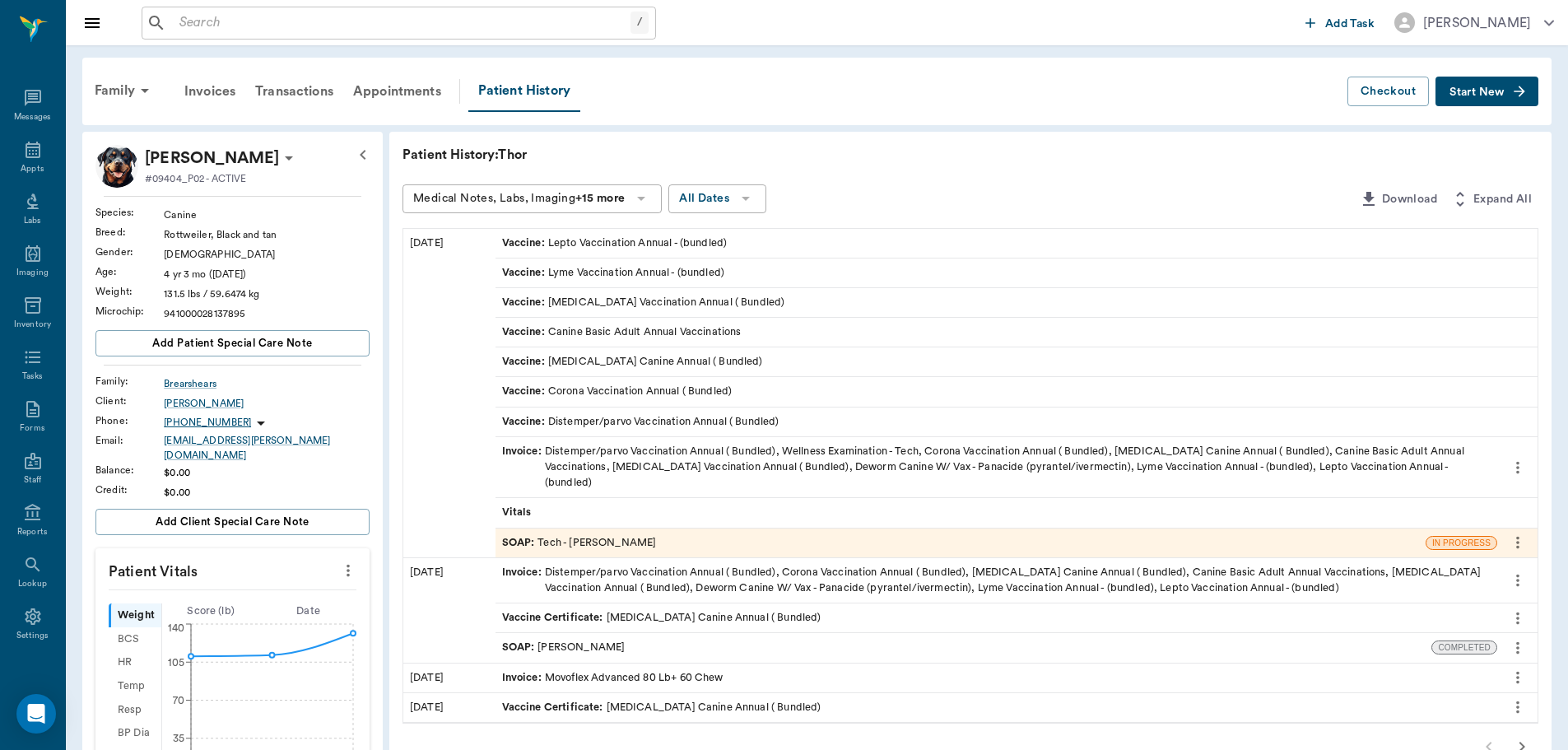
click at [711, 528] on div "SOAP : Tech - [PERSON_NAME]" at bounding box center [961, 543] width 931 height 29
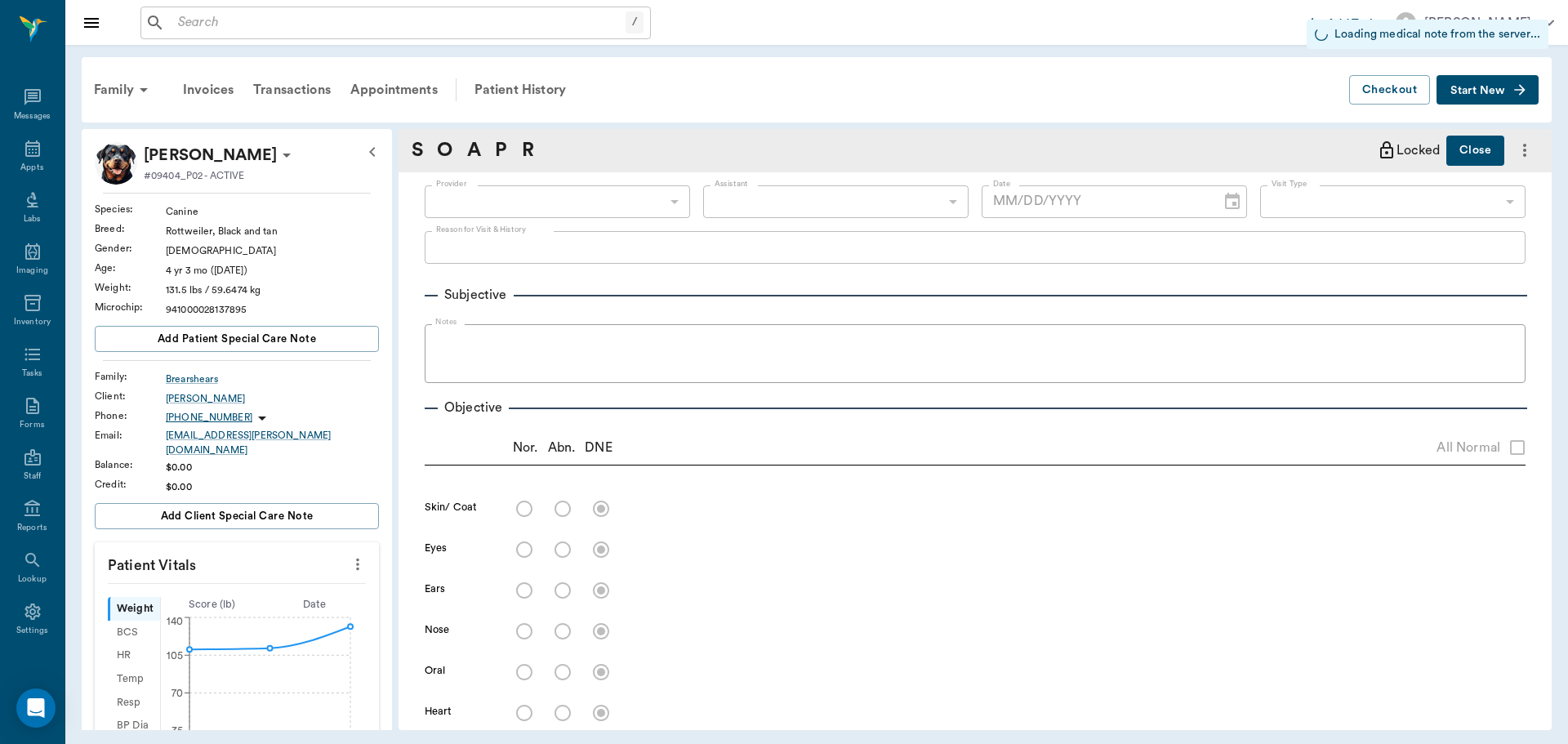
type input "642ef10e332a41444de2bad1"
type input "65d2be4f46e3a538d89b8c1a"
type input "[DATE]"
type textarea "BASIC ADULT -[PERSON_NAME]"
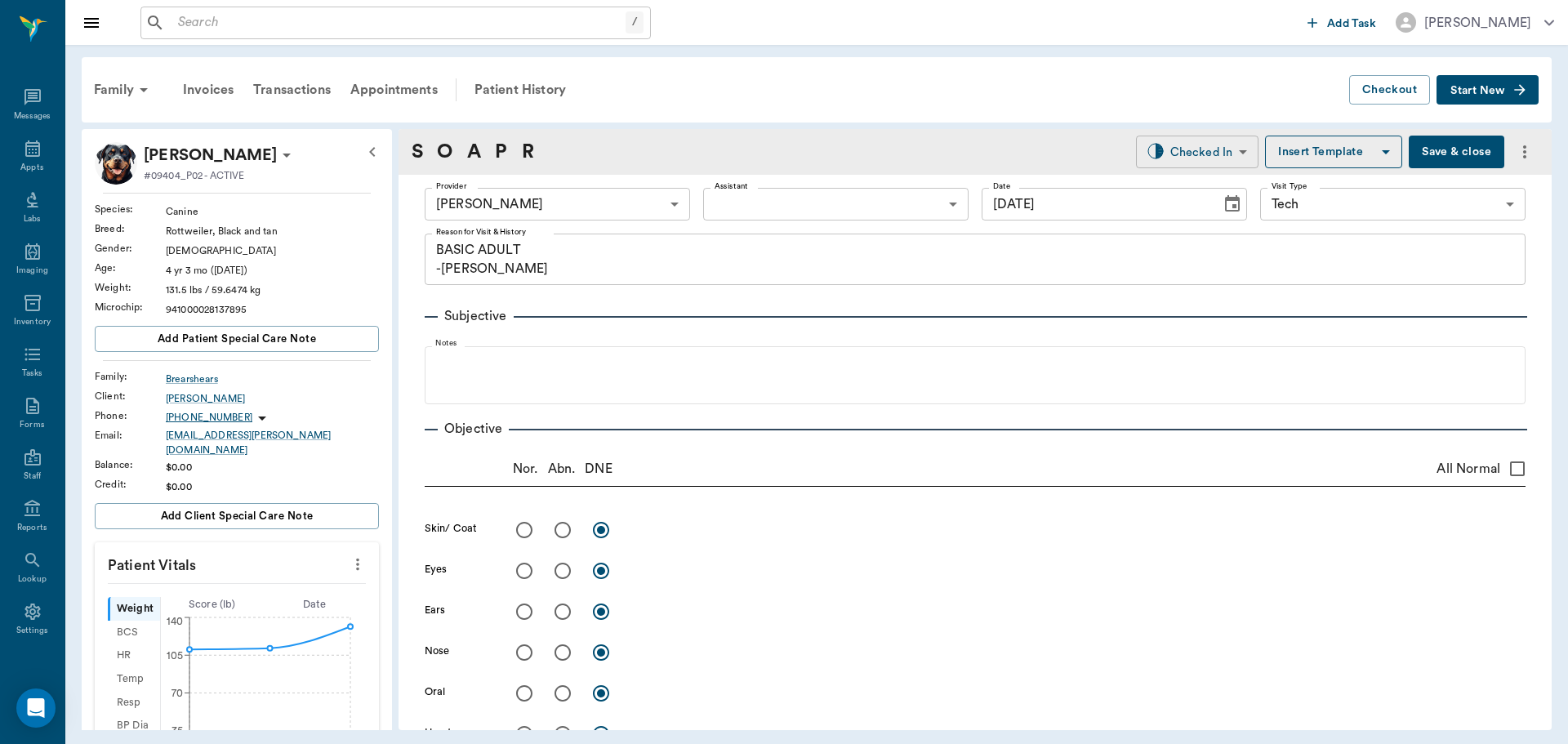
click at [1225, 151] on body "/ ​ Add Task [PERSON_NAME] Nectar Messages Appts Labs Imaging Inventory Tasks F…" at bounding box center [784, 372] width 1568 height 744
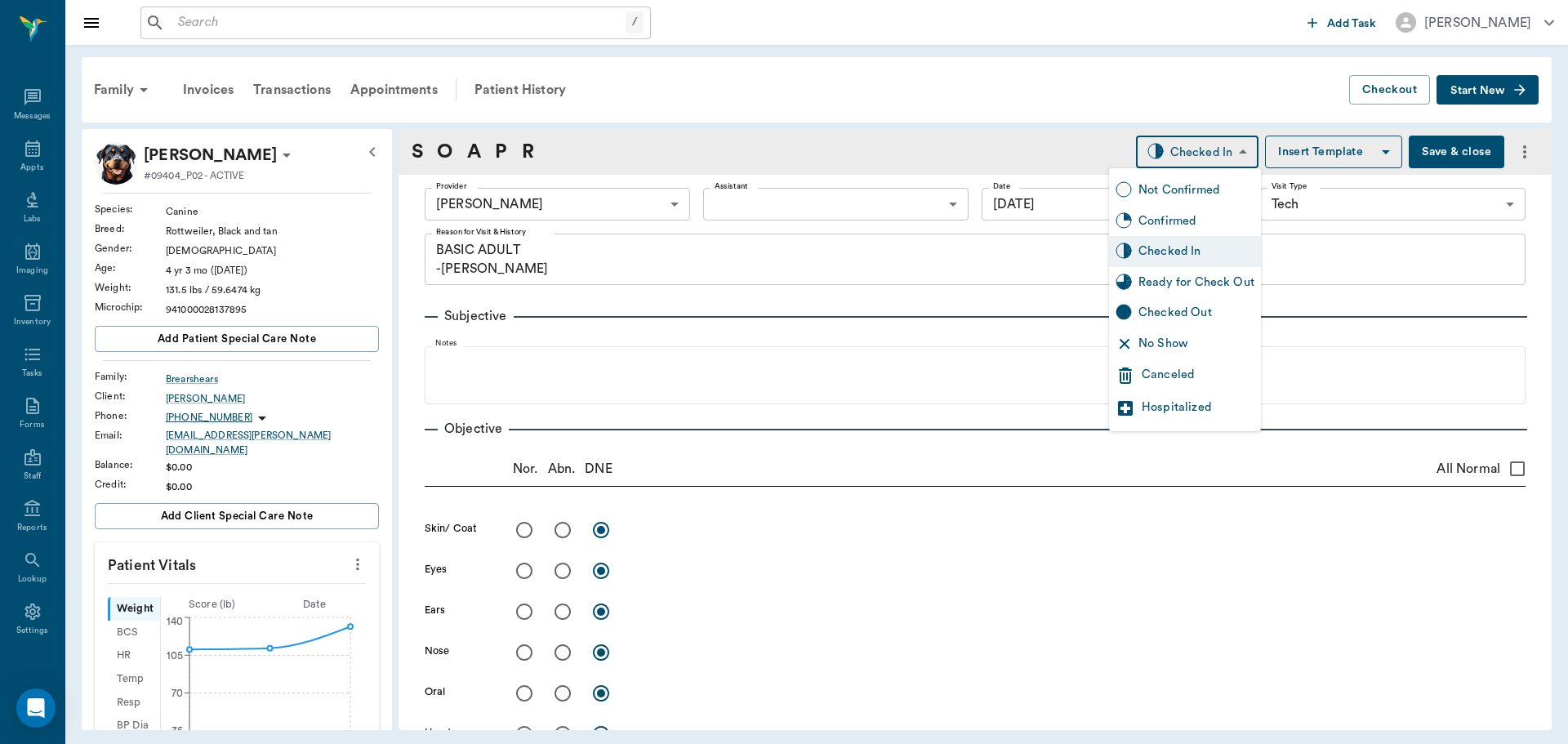
click at [1204, 282] on div "Ready for Check Out" at bounding box center [1196, 282] width 116 height 18
type input "READY_TO_CHECKOUT"
